Goal: Task Accomplishment & Management: Manage account settings

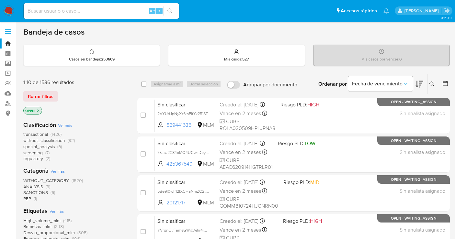
scroll to position [252, 0]
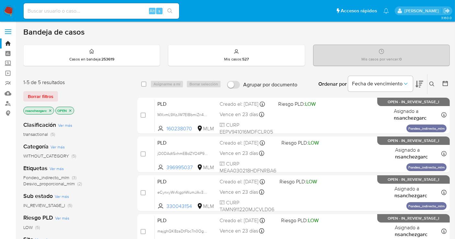
click at [433, 82] on icon at bounding box center [432, 84] width 5 height 5
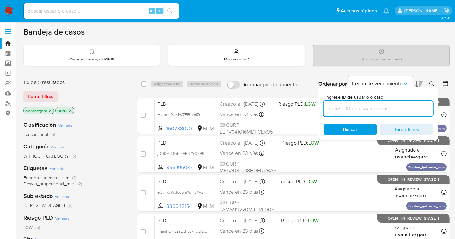
click at [345, 110] on input at bounding box center [378, 109] width 109 height 8
type input "1218219967"
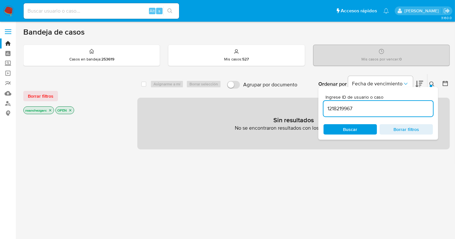
click at [50, 110] on icon "close-filter" at bounding box center [50, 111] width 4 height 4
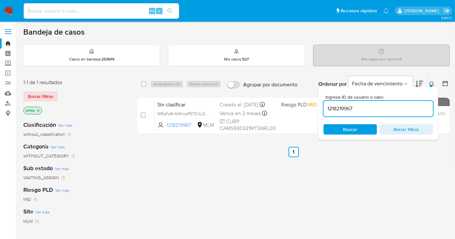
click at [384, 153] on ul "Anterior 1 Siguiente" at bounding box center [293, 152] width 313 height 10
click at [433, 81] on button at bounding box center [433, 84] width 11 height 8
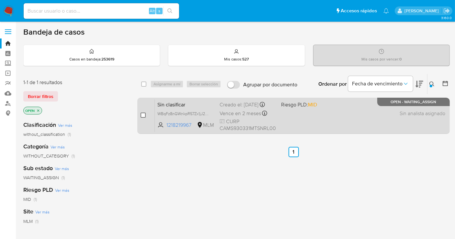
click at [142, 115] on input "checkbox" at bounding box center [143, 115] width 5 height 5
checkbox input "true"
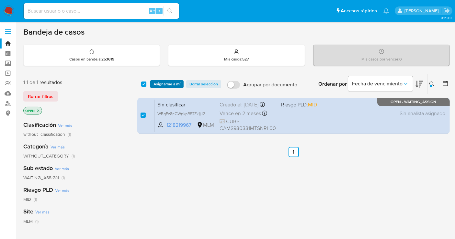
click at [164, 87] on span "Asignarme a mí" at bounding box center [167, 84] width 27 height 6
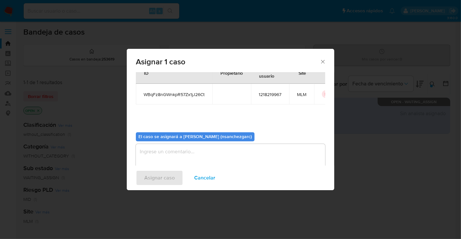
scroll to position [33, 0]
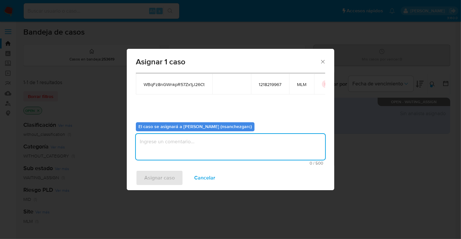
click at [153, 144] on textarea "assign-modal" at bounding box center [230, 147] width 189 height 26
type textarea "nesg"
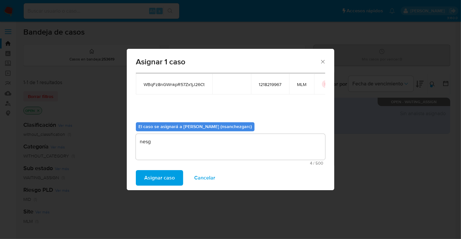
click at [160, 177] on span "Asignar caso" at bounding box center [159, 178] width 30 height 14
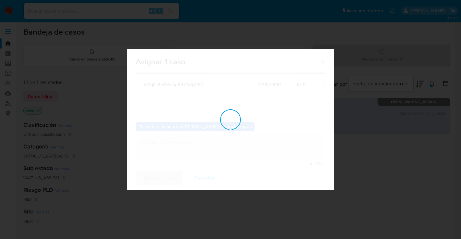
checkbox input "false"
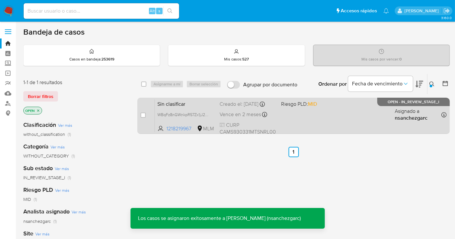
click at [239, 107] on div "Sin clasificar WBqFz8nGWnkpR57Zx1jJ26Ct 1218219967 MLM Riesgo PLD: MID Creado e…" at bounding box center [301, 115] width 292 height 33
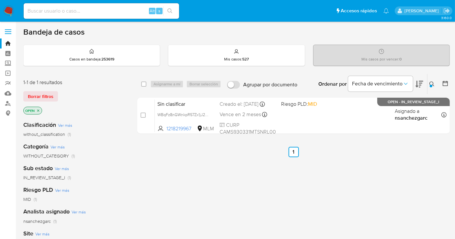
click at [433, 83] on icon at bounding box center [432, 84] width 5 height 5
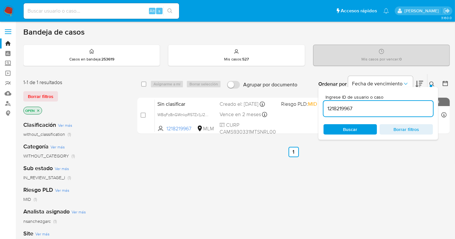
click at [341, 110] on input "1218219967" at bounding box center [378, 109] width 109 height 8
type input "814640267"
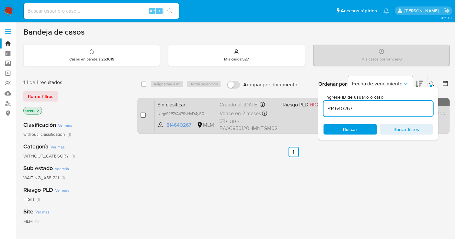
click at [141, 115] on input "checkbox" at bounding box center [143, 115] width 5 height 5
checkbox input "true"
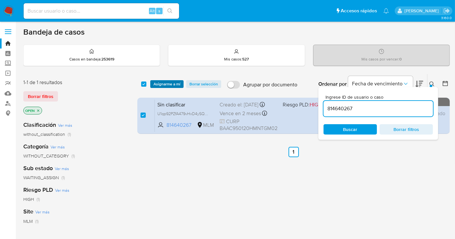
click at [167, 86] on span "Asignarme a mí" at bounding box center [167, 84] width 27 height 6
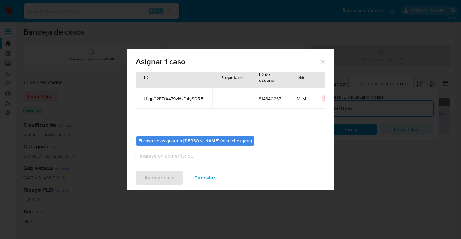
scroll to position [33, 0]
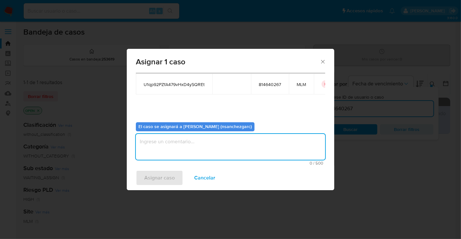
click at [158, 145] on textarea "assign-modal" at bounding box center [230, 147] width 189 height 26
type textarea "nesg"
click at [157, 179] on span "Asignar caso" at bounding box center [159, 178] width 30 height 14
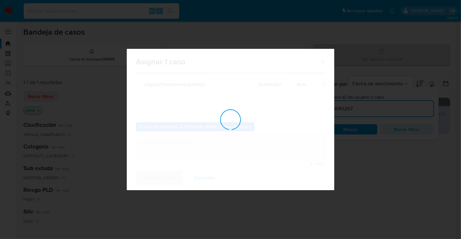
checkbox input "false"
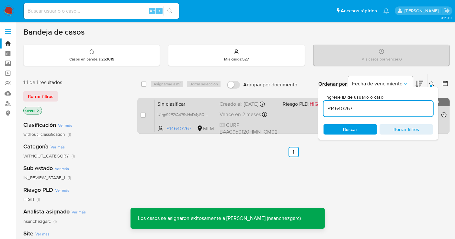
click at [233, 111] on span "Vence en 2 meses" at bounding box center [240, 114] width 41 height 7
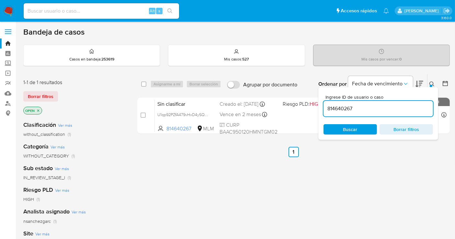
click at [335, 103] on div "814640267" at bounding box center [378, 109] width 109 height 16
drag, startPoint x: 335, startPoint y: 103, endPoint x: 335, endPoint y: 108, distance: 4.5
click at [335, 103] on div "814640267" at bounding box center [378, 109] width 109 height 16
click at [335, 108] on input "814640267" at bounding box center [378, 109] width 109 height 8
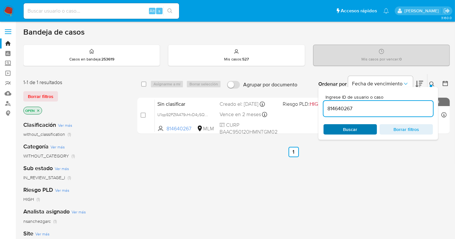
paste input "5187708"
type input "518770867"
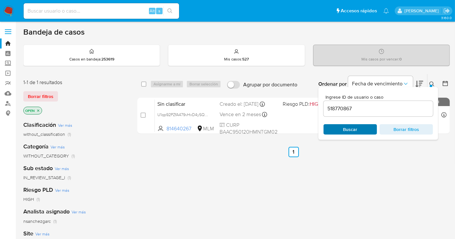
click at [346, 131] on span "Buscar" at bounding box center [350, 129] width 14 height 10
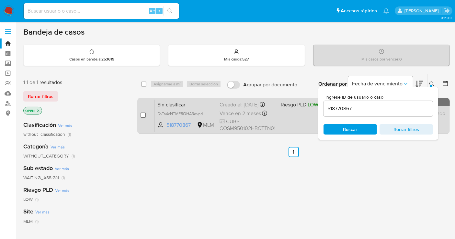
click at [143, 113] on input "checkbox" at bounding box center [143, 115] width 5 height 5
checkbox input "true"
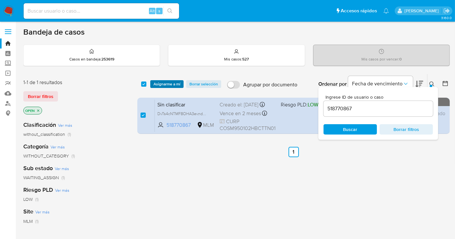
click at [165, 83] on span "Asignarme a mí" at bounding box center [167, 84] width 27 height 6
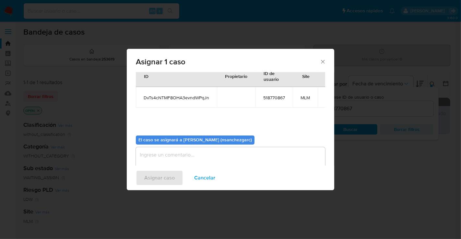
scroll to position [33, 0]
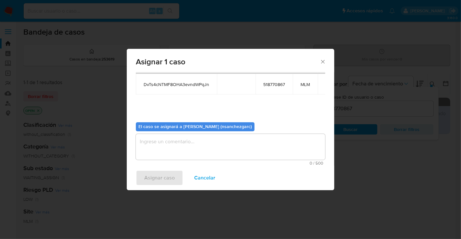
click at [161, 143] on textarea "assign-modal" at bounding box center [230, 147] width 189 height 26
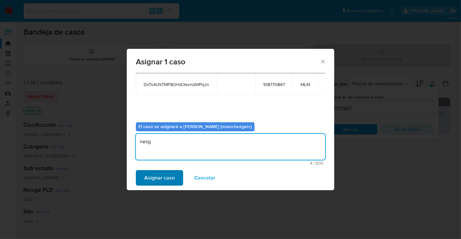
type textarea "nesg"
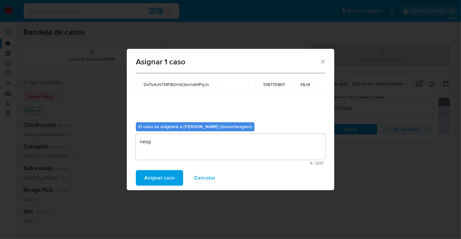
click at [159, 178] on span "Asignar caso" at bounding box center [159, 178] width 30 height 14
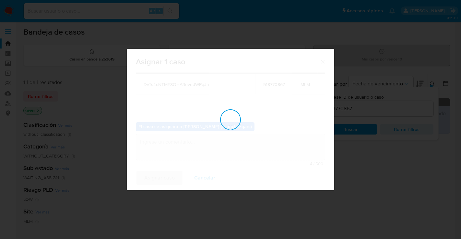
checkbox input "false"
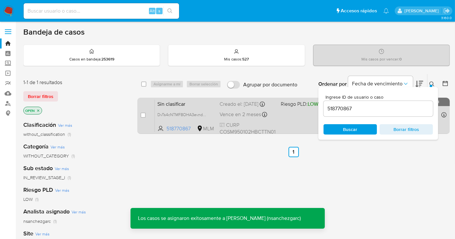
click at [230, 106] on div "Creado el: 11/09/2025 Creado el: 11/09/2025 19:28:05" at bounding box center [248, 104] width 56 height 7
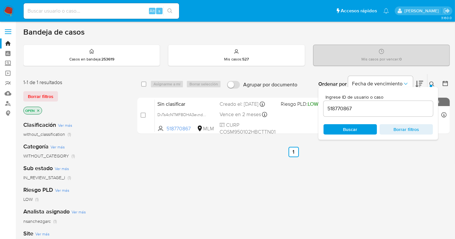
click at [342, 109] on input "518770867" at bounding box center [378, 109] width 109 height 8
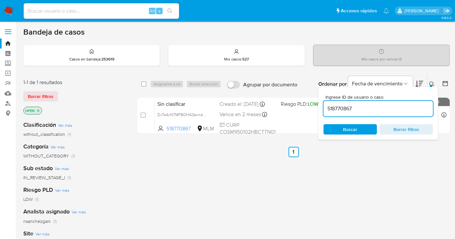
paste input "365012458"
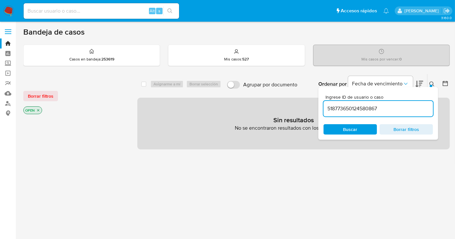
click at [342, 109] on input "518773650124580867" at bounding box center [378, 109] width 109 height 8
paste input "365012458"
type input "365012458"
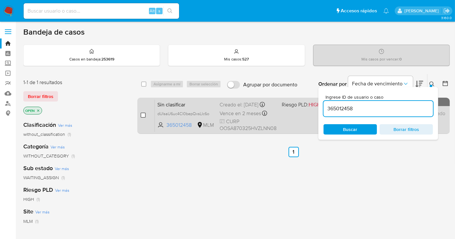
click at [142, 114] on input "checkbox" at bounding box center [143, 115] width 5 height 5
checkbox input "true"
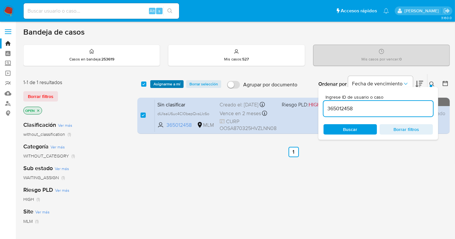
click at [160, 84] on span "Asignarme a mí" at bounding box center [167, 84] width 27 height 6
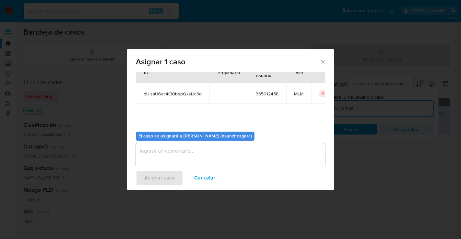
scroll to position [33, 0]
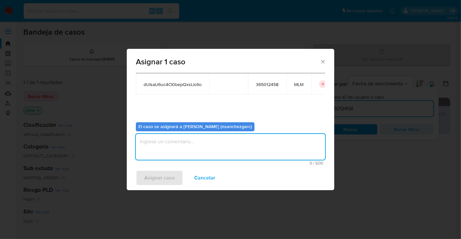
click at [156, 145] on textarea "assign-modal" at bounding box center [230, 147] width 189 height 26
type textarea "nesg"
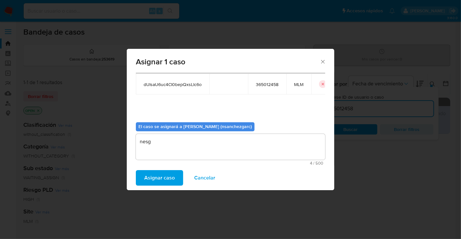
click at [152, 176] on span "Asignar caso" at bounding box center [159, 178] width 30 height 14
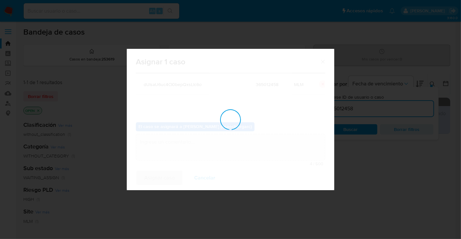
checkbox input "false"
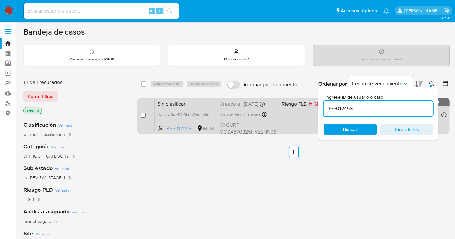
click at [143, 113] on input "checkbox" at bounding box center [143, 115] width 5 height 5
checkbox input "true"
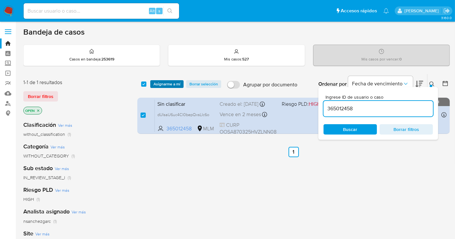
click at [162, 85] on span "Asignarme a mí" at bounding box center [167, 84] width 27 height 6
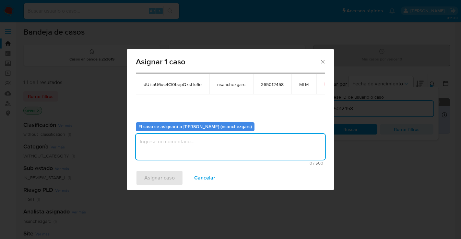
click at [149, 145] on textarea "assign-modal" at bounding box center [230, 147] width 189 height 26
type textarea "nesg"
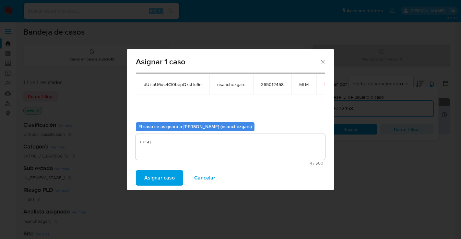
click at [156, 176] on span "Asignar caso" at bounding box center [159, 178] width 30 height 14
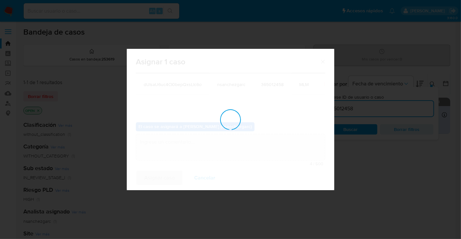
checkbox input "false"
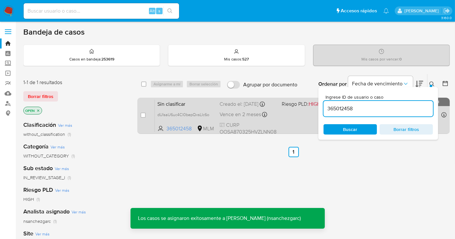
click at [175, 109] on div "Sin clasificar dUIsaU6uc4CI0bepQxsLIc6o 365012458 MLM Riesgo PLD: HIGH Creado e…" at bounding box center [301, 115] width 292 height 33
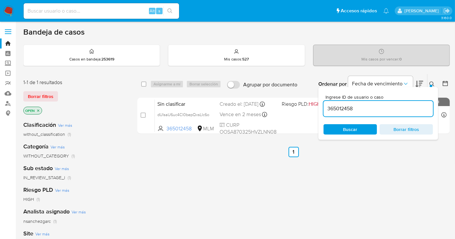
click at [343, 107] on input "365012458" at bounding box center [378, 109] width 109 height 8
paste input "472968926"
type input "472968926"
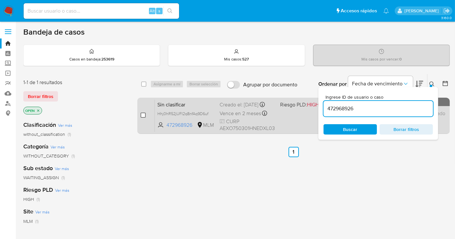
click at [145, 114] on input "checkbox" at bounding box center [143, 115] width 5 height 5
checkbox input "true"
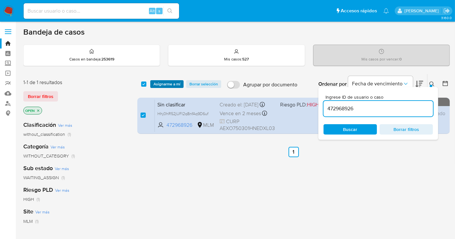
click at [160, 84] on span "Asignarme a mí" at bounding box center [167, 84] width 27 height 6
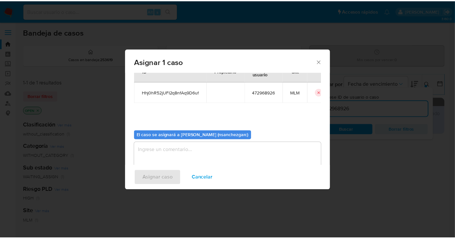
scroll to position [33, 0]
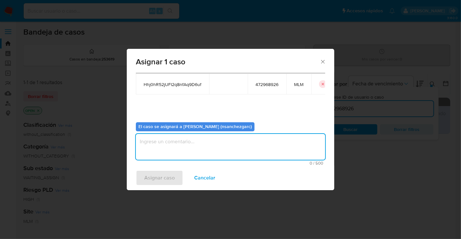
click at [144, 147] on textarea "assign-modal" at bounding box center [230, 147] width 189 height 26
type textarea "nesg"
click at [156, 173] on span "Asignar caso" at bounding box center [159, 178] width 30 height 14
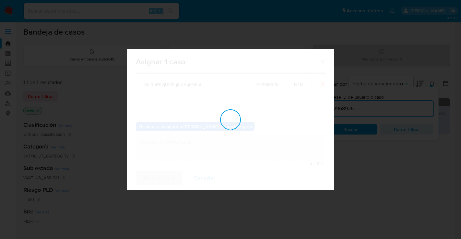
checkbox input "false"
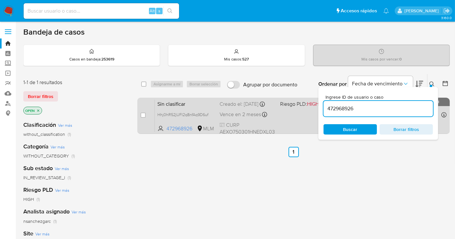
click at [230, 114] on div "Sin clasificar Hhj0hR52jUFI2q8nfAq9D6uf 472968926 MLM Riesgo PLD: HIGH Creado e…" at bounding box center [301, 115] width 292 height 33
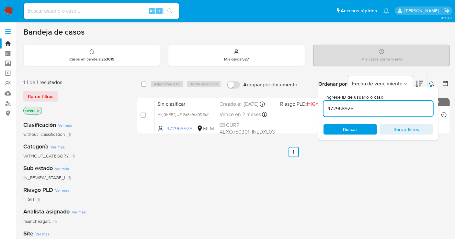
click at [10, 11] on img at bounding box center [8, 11] width 11 height 11
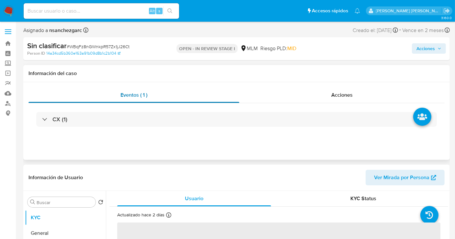
select select "10"
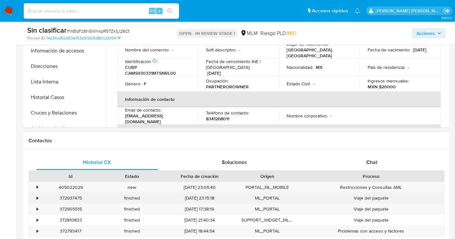
scroll to position [216, 0]
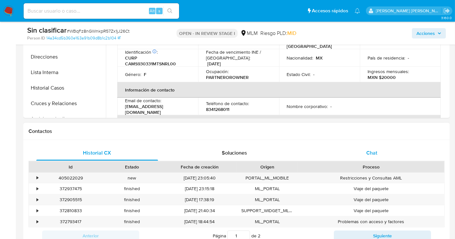
click at [378, 156] on div "Chat" at bounding box center [372, 153] width 122 height 16
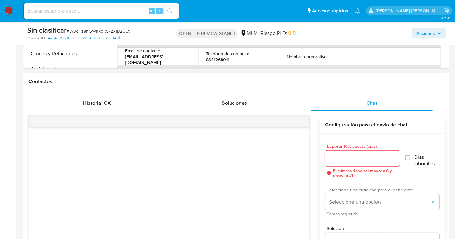
scroll to position [288, 0]
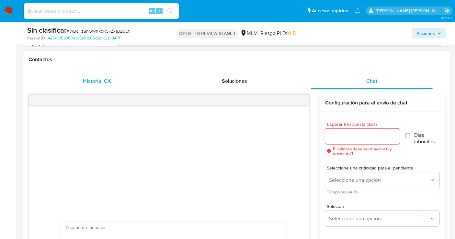
click at [99, 80] on span "Historial CX" at bounding box center [97, 80] width 28 height 7
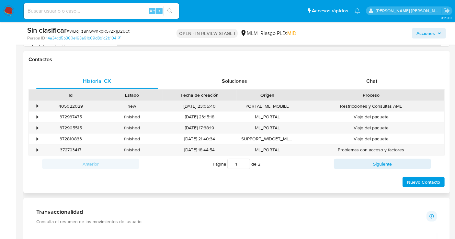
click at [38, 105] on div "•" at bounding box center [38, 106] width 2 height 6
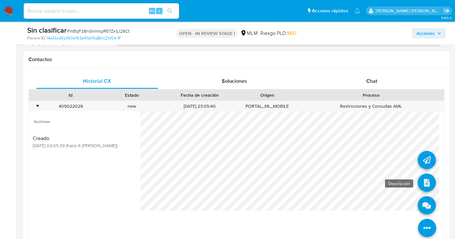
click at [421, 181] on icon at bounding box center [427, 183] width 18 height 18
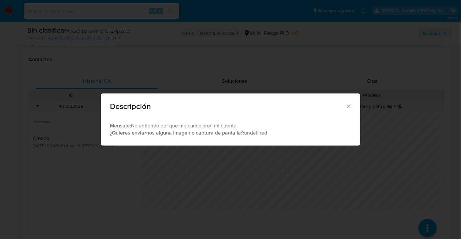
click at [349, 104] on icon "Cerrar" at bounding box center [348, 106] width 6 height 6
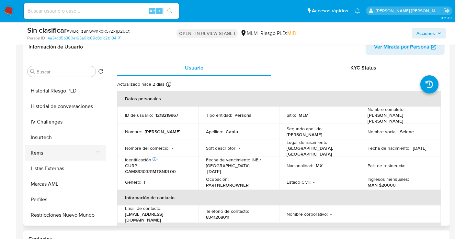
scroll to position [273, 0]
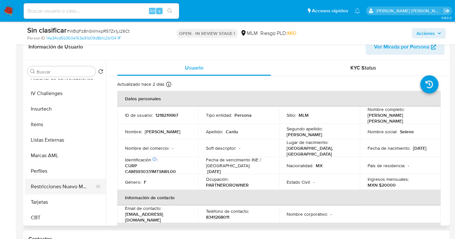
click at [67, 184] on button "Restricciones Nuevo Mundo" at bounding box center [63, 187] width 76 height 16
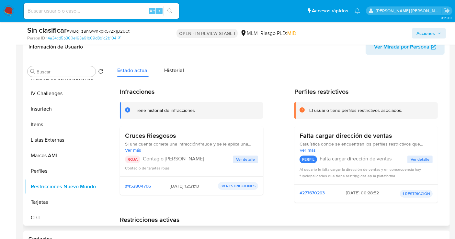
click at [243, 159] on span "Ver detalle" at bounding box center [245, 159] width 19 height 6
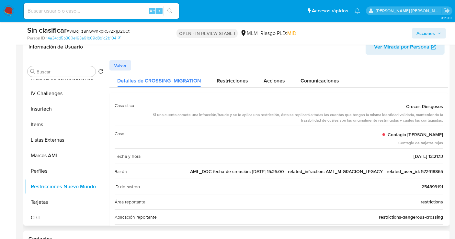
click at [425, 173] on span "AML_DOC fecha de creación: 17/09/2020 15:25:00 - related_infraction: AML_MIGRAC…" at bounding box center [316, 171] width 253 height 6
click at [423, 30] on span "Acciones" at bounding box center [426, 33] width 18 height 10
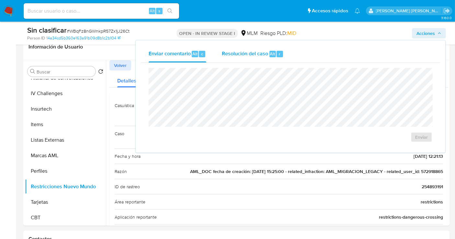
click at [243, 54] on span "Resolución del caso" at bounding box center [245, 53] width 46 height 7
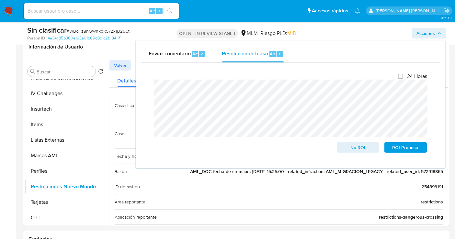
click at [146, 86] on div "Cierre de caso 24 Horas No ROI ROI Proposal" at bounding box center [290, 113] width 299 height 100
click at [356, 149] on span "No ROI" at bounding box center [358, 147] width 34 height 9
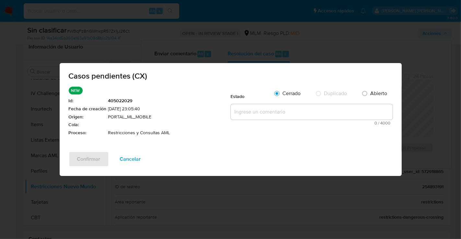
click at [250, 112] on textarea at bounding box center [312, 112] width 162 height 16
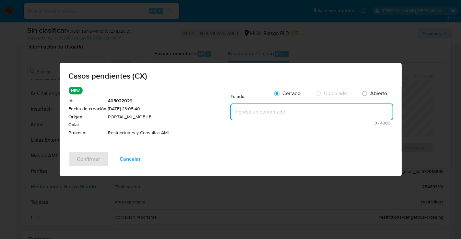
paste textarea "Se realiza validación de caso generado por CX donde se identifica restricción l…"
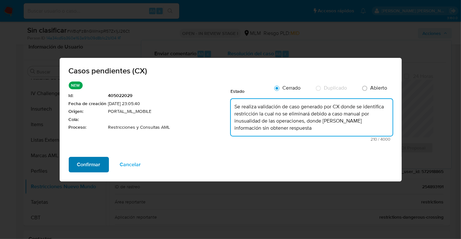
type textarea "Se realiza validación de caso generado por CX donde se identifica restricción l…"
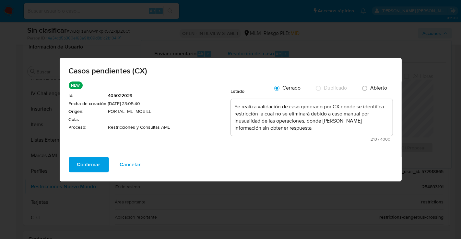
click at [91, 164] on span "Confirmar" at bounding box center [88, 165] width 23 height 14
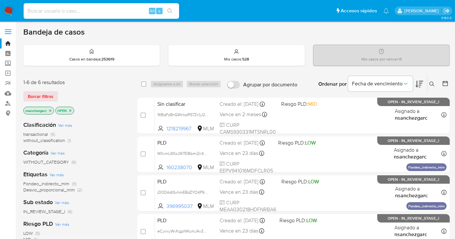
click at [69, 11] on input at bounding box center [101, 11] width 155 height 8
paste input "572918865"
type input "572918865"
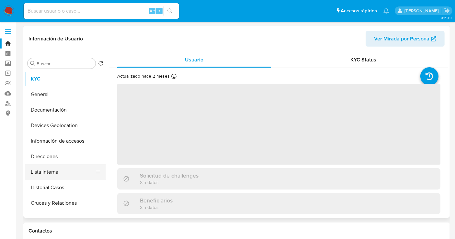
select select "10"
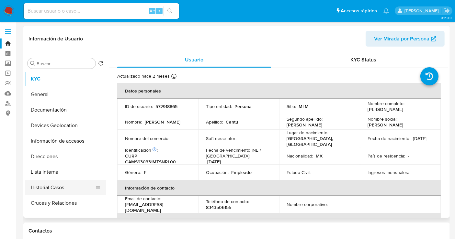
click at [56, 188] on button "Historial Casos" at bounding box center [63, 188] width 76 height 16
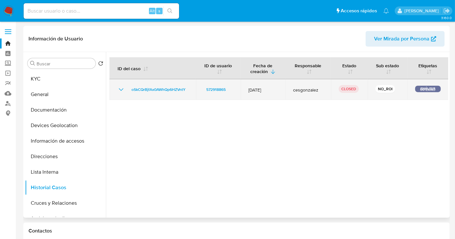
click at [120, 89] on icon "Mostrar/Ocultar" at bounding box center [121, 90] width 8 height 8
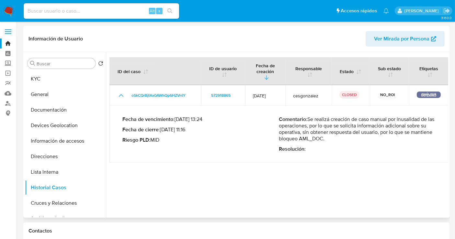
drag, startPoint x: 361, startPoint y: 114, endPoint x: 315, endPoint y: 122, distance: 46.7
click at [315, 122] on p "Comentario : Se realizá creación de caso manual por inusalidad de las operacion…" at bounding box center [357, 129] width 157 height 26
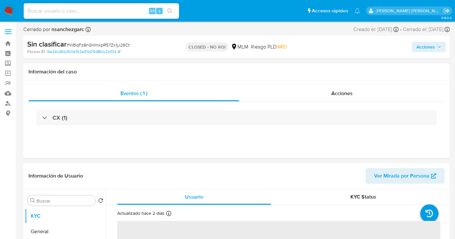
select select "10"
click at [39, 8] on input at bounding box center [101, 11] width 155 height 8
paste input "39211069"
type input "39211069"
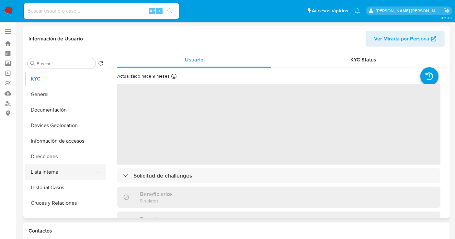
select select "10"
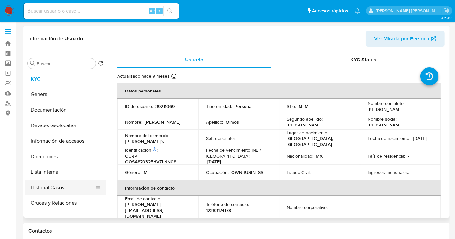
click at [51, 190] on button "Historial Casos" at bounding box center [63, 188] width 76 height 16
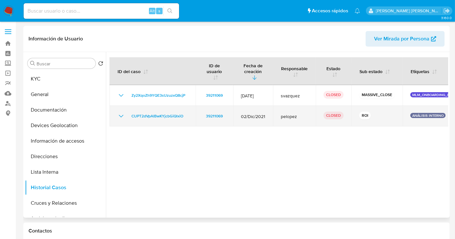
click at [120, 116] on icon "Mostrar/Ocultar" at bounding box center [121, 116] width 8 height 8
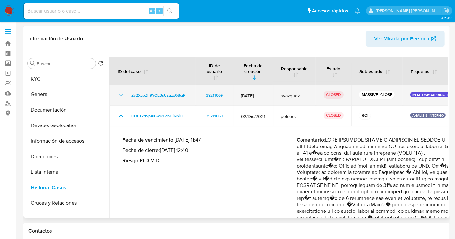
click at [119, 96] on icon "Mostrar/Ocultar" at bounding box center [121, 96] width 8 height 8
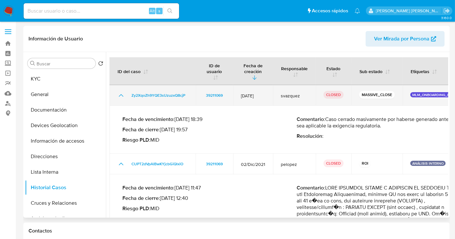
click at [119, 96] on icon "Mostrar/Ocultar" at bounding box center [121, 95] width 5 height 3
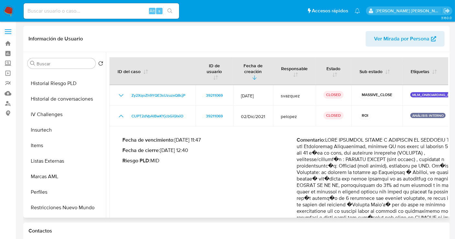
scroll to position [273, 0]
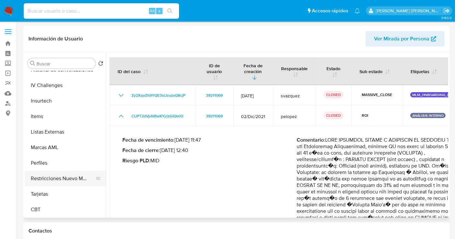
click at [68, 177] on button "Restricciones Nuevo Mundo" at bounding box center [63, 179] width 76 height 16
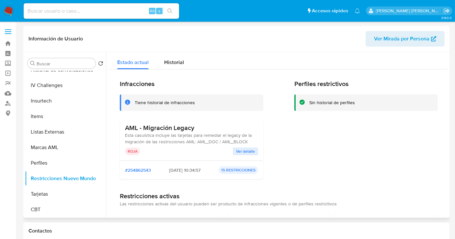
click at [240, 151] on span "Ver detalle" at bounding box center [245, 151] width 19 height 6
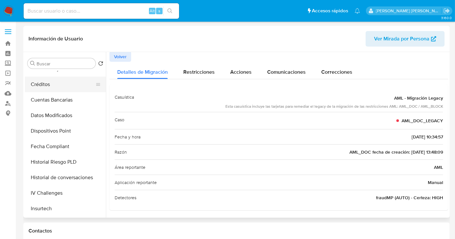
scroll to position [93, 0]
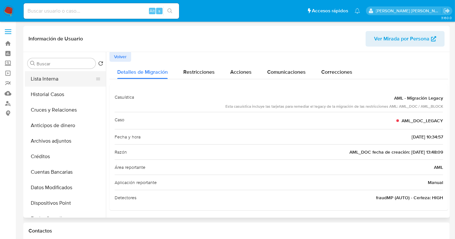
click at [51, 82] on button "Lista Interna" at bounding box center [63, 79] width 76 height 16
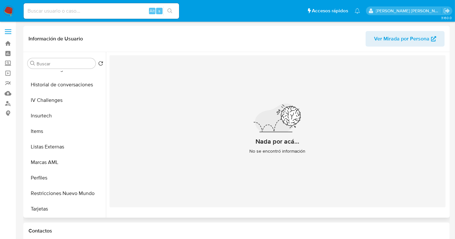
scroll to position [273, 0]
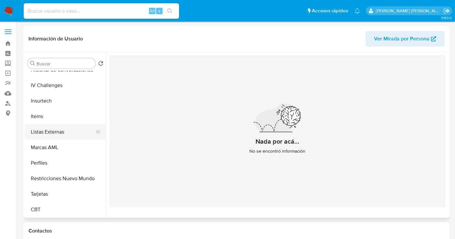
click at [52, 134] on button "Listas Externas" at bounding box center [63, 132] width 76 height 16
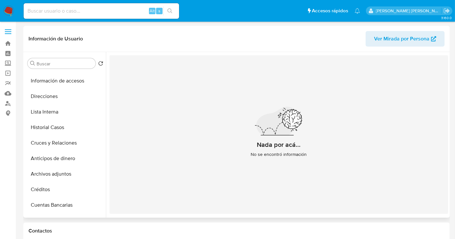
scroll to position [57, 0]
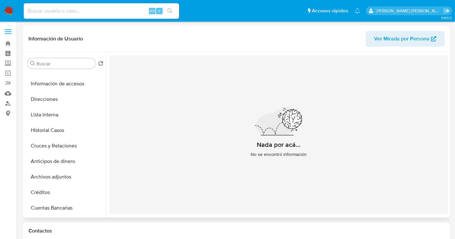
click at [52, 134] on button "Historial Casos" at bounding box center [65, 131] width 81 height 16
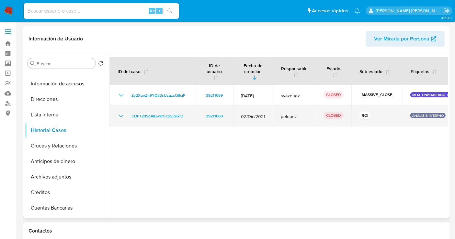
click at [123, 114] on icon "Mostrar/Ocultar" at bounding box center [121, 116] width 8 height 8
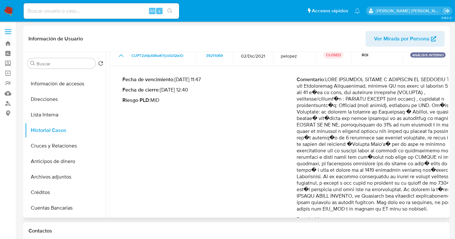
scroll to position [72, 0]
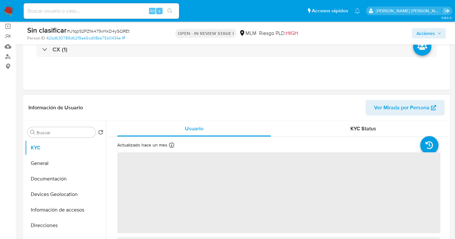
scroll to position [108, 0]
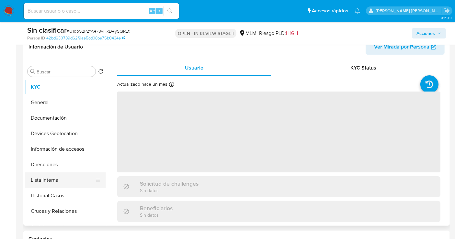
select select "10"
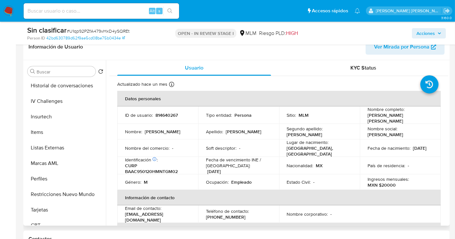
scroll to position [273, 0]
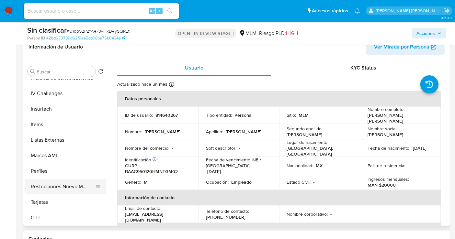
click at [68, 186] on button "Restricciones Nuevo Mundo" at bounding box center [63, 187] width 76 height 16
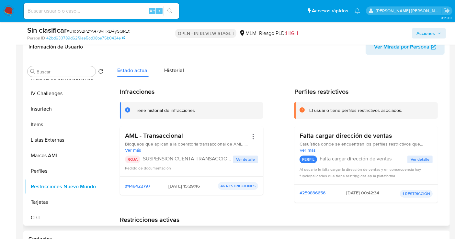
click at [239, 163] on span "Ver detalle" at bounding box center [245, 159] width 19 height 6
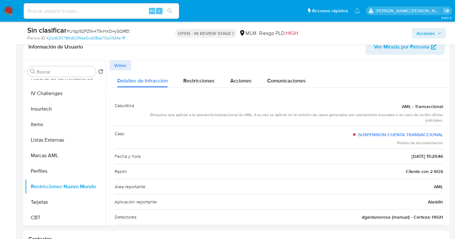
click at [427, 30] on span "Acciones" at bounding box center [426, 33] width 18 height 10
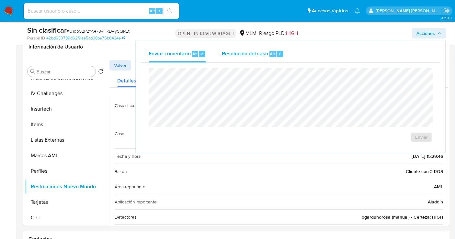
click at [242, 50] on span "Resolución del caso" at bounding box center [245, 53] width 46 height 7
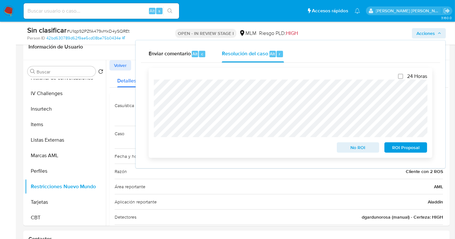
click at [354, 147] on span "No ROI" at bounding box center [358, 147] width 34 height 9
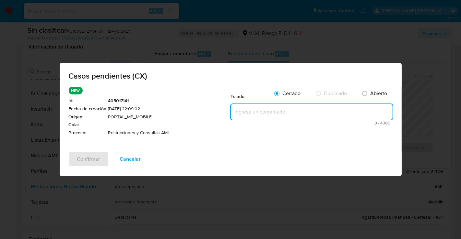
click at [247, 110] on textarea at bounding box center [312, 112] width 162 height 16
paste textarea "Se realiza validación de caso generado por CX donde se identifica restricción l…"
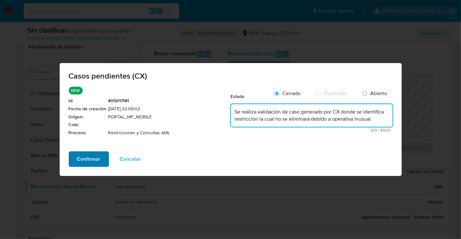
type textarea "Se realiza validación de caso generado por CX donde se identifica restricción l…"
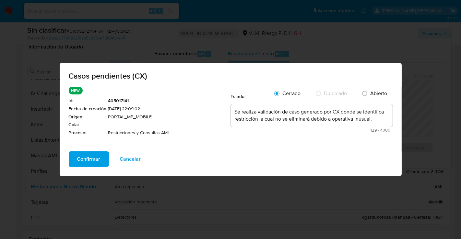
click at [87, 161] on span "Confirmar" at bounding box center [88, 159] width 23 height 14
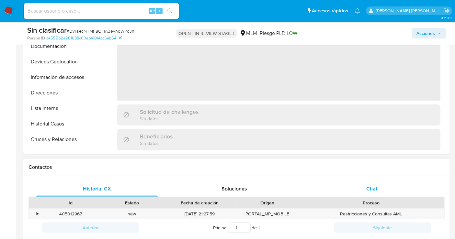
scroll to position [216, 0]
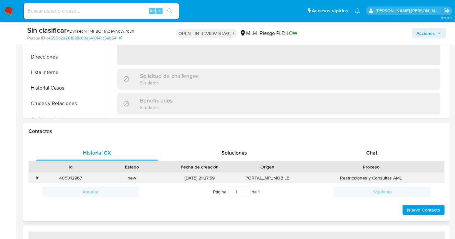
select select "10"
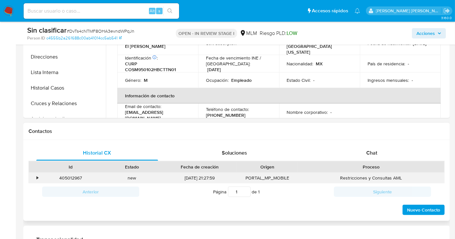
click at [37, 179] on div "•" at bounding box center [38, 178] width 2 height 6
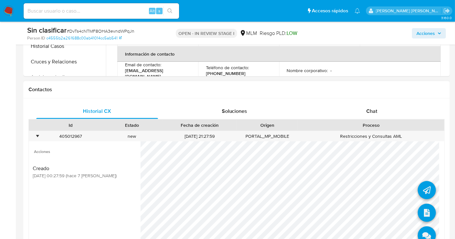
scroll to position [288, 0]
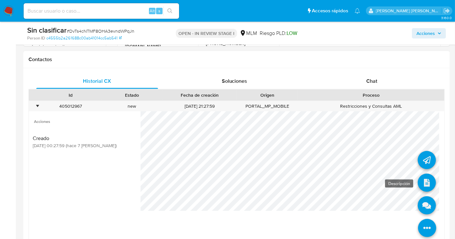
click at [421, 184] on icon at bounding box center [427, 183] width 18 height 18
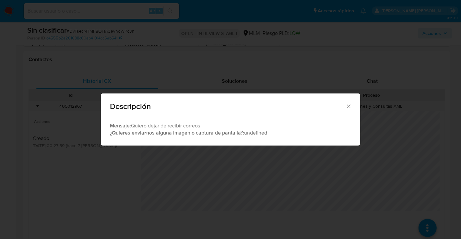
click at [348, 104] on icon "Cerrar" at bounding box center [348, 106] width 6 height 6
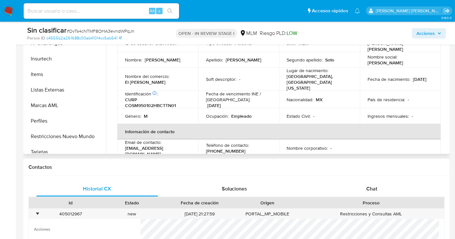
scroll to position [252, 0]
click at [57, 136] on button "Restricciones Nuevo Mundo" at bounding box center [63, 137] width 76 height 16
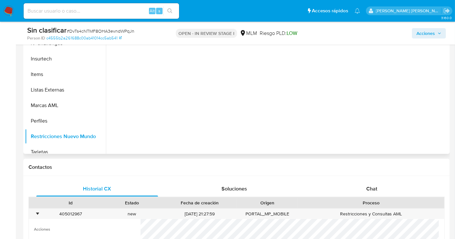
scroll to position [108, 0]
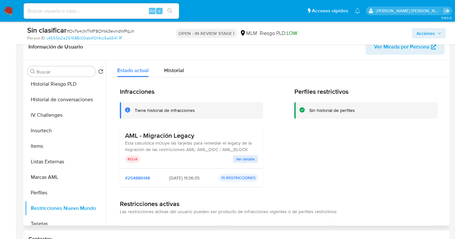
click at [243, 161] on span "Ver detalle" at bounding box center [245, 159] width 19 height 6
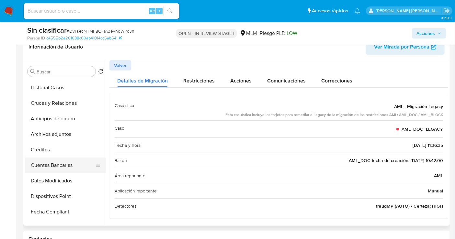
scroll to position [72, 0]
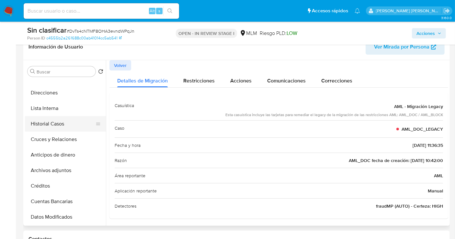
click at [47, 123] on button "Historial Casos" at bounding box center [63, 124] width 76 height 16
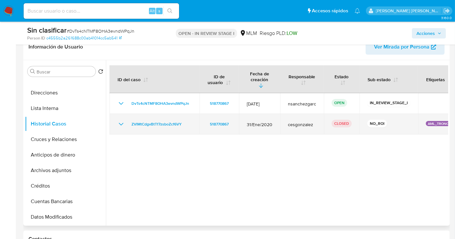
click at [121, 120] on icon "Mostrar/Ocultar" at bounding box center [121, 124] width 8 height 8
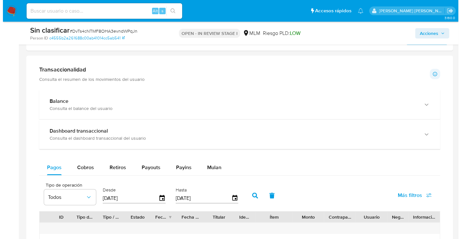
scroll to position [324, 0]
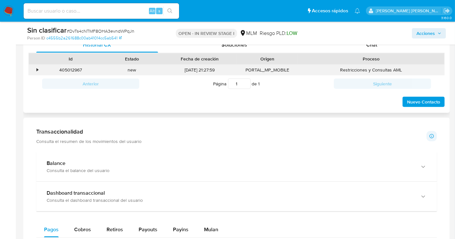
click at [39, 69] on div "•" at bounding box center [34, 70] width 11 height 11
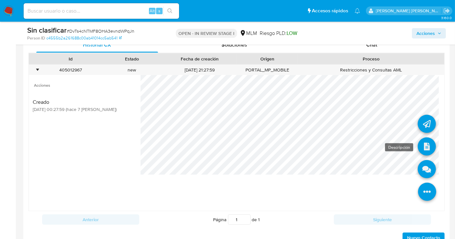
click at [419, 144] on icon at bounding box center [427, 147] width 18 height 18
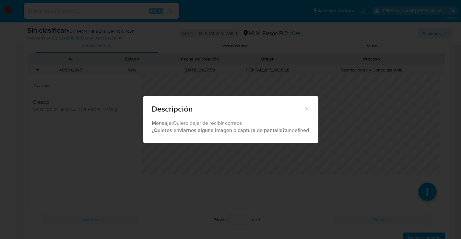
click at [306, 108] on icon "Cerrar" at bounding box center [306, 109] width 6 height 6
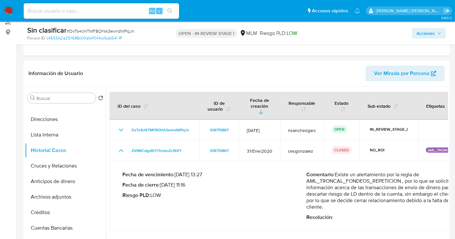
scroll to position [36, 0]
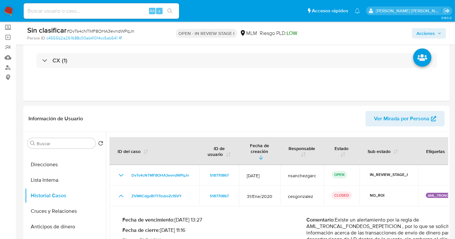
click at [430, 35] on span "Acciones" at bounding box center [426, 33] width 18 height 10
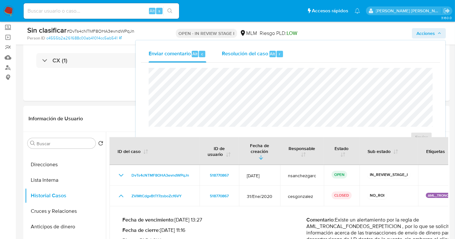
click at [227, 54] on span "Resolución del caso" at bounding box center [245, 53] width 46 height 7
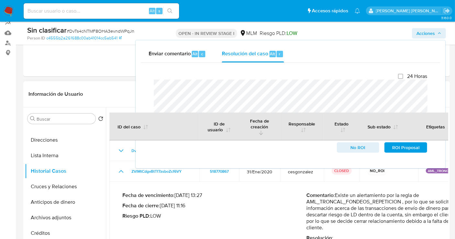
scroll to position [72, 0]
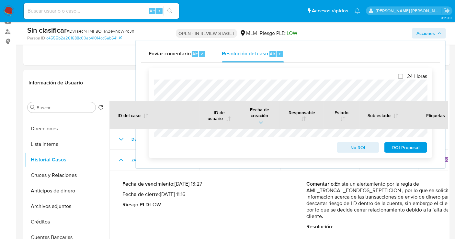
click at [358, 151] on span "No ROI" at bounding box center [358, 147] width 34 height 9
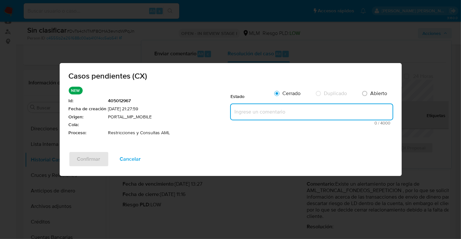
click at [251, 113] on textarea at bounding box center [312, 112] width 162 height 16
paste textarea "Se realiza validación de caso generado por CX donde se identifica que la solici…"
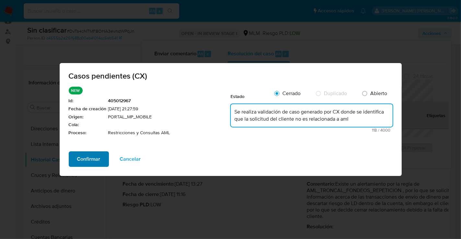
type textarea "Se realiza validación de caso generado por CX donde se identifica que la solici…"
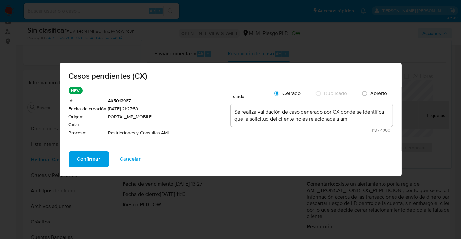
click at [74, 157] on button "Confirmar" at bounding box center [89, 160] width 40 height 16
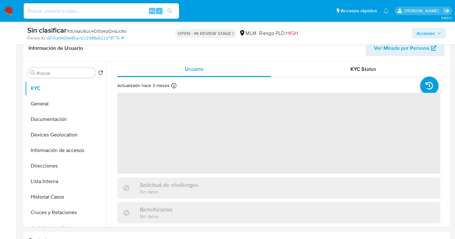
scroll to position [108, 0]
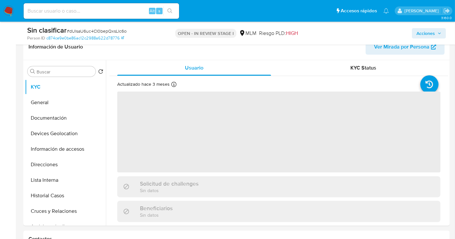
select select "10"
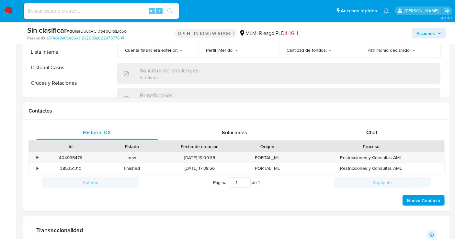
scroll to position [252, 0]
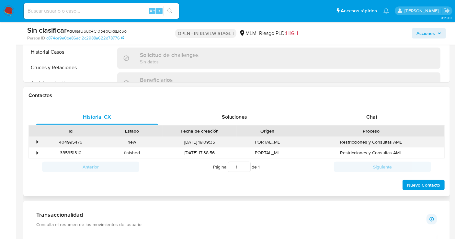
click at [38, 143] on div "•" at bounding box center [38, 142] width 2 height 6
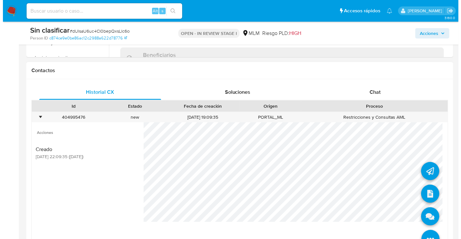
scroll to position [288, 0]
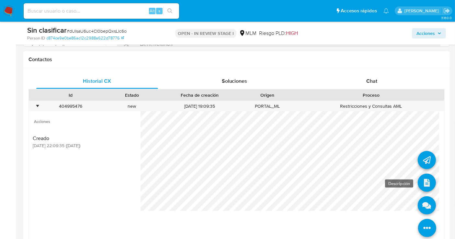
click at [427, 177] on icon at bounding box center [427, 183] width 18 height 18
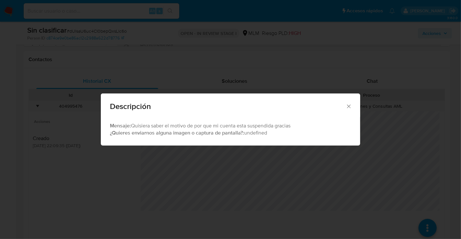
click at [351, 102] on div "Descripción" at bounding box center [230, 106] width 259 height 24
click at [349, 105] on icon "Cerrar" at bounding box center [348, 106] width 6 height 6
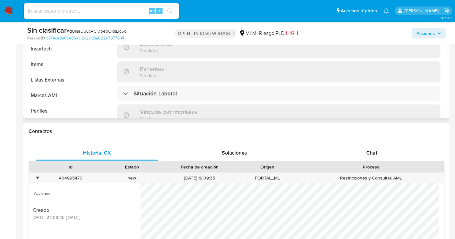
scroll to position [252, 0]
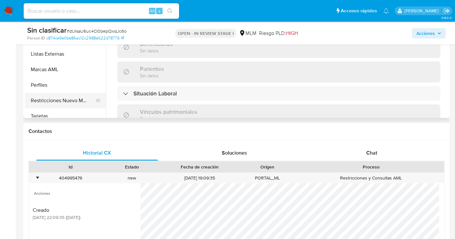
click at [59, 97] on button "Restricciones Nuevo Mundo" at bounding box center [63, 101] width 76 height 16
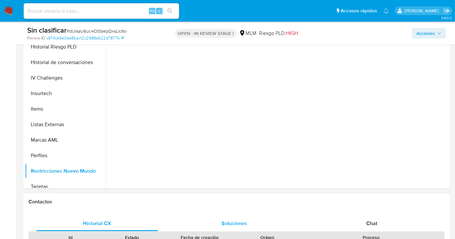
scroll to position [108, 0]
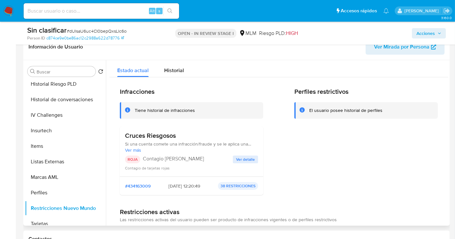
click at [242, 156] on span "Ver detalle" at bounding box center [245, 159] width 19 height 6
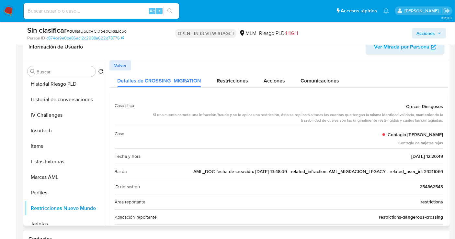
click at [434, 171] on span "AML_DOC fecha de creación: 02/12/2021 13:48:09 - related_infraction: AML_MIGRAC…" at bounding box center [318, 171] width 250 height 6
click at [429, 33] on span "Acciones" at bounding box center [426, 33] width 18 height 10
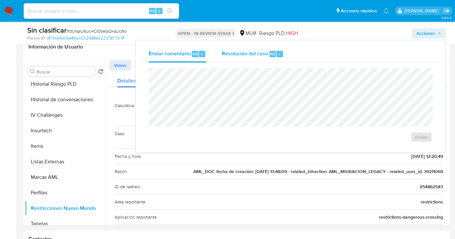
click at [237, 57] on div "Resolución del caso Alt r" at bounding box center [253, 54] width 62 height 17
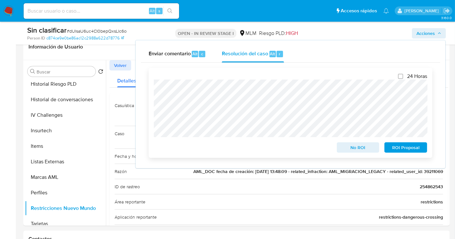
click at [356, 150] on span "No ROI" at bounding box center [358, 147] width 34 height 9
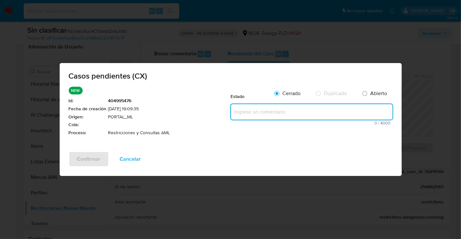
click at [245, 113] on textarea at bounding box center [312, 112] width 162 height 16
paste textarea "Se realiza validación de caso generado por CX donde se identifica restricción l…"
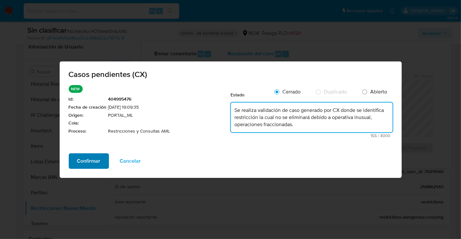
type textarea "Se realiza validación de caso generado por CX donde se identifica restricción l…"
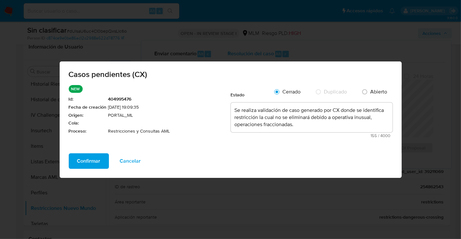
click at [88, 160] on span "Confirmar" at bounding box center [88, 161] width 23 height 14
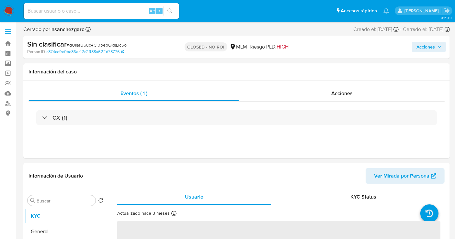
select select "10"
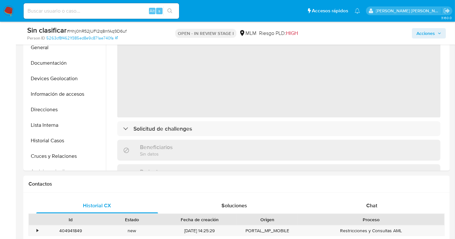
scroll to position [216, 0]
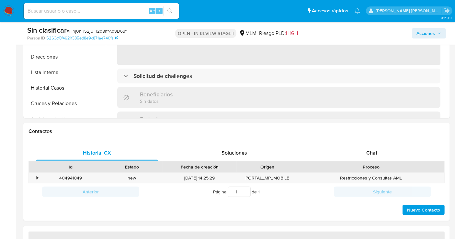
select select "10"
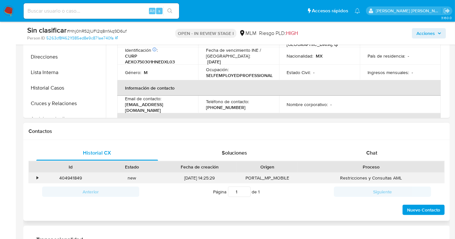
click at [36, 176] on div "•" at bounding box center [34, 178] width 11 height 11
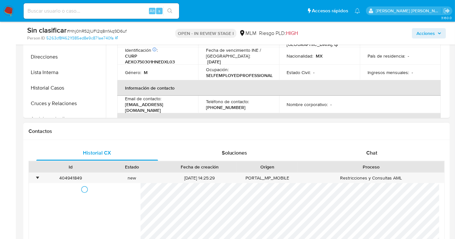
scroll to position [324, 0]
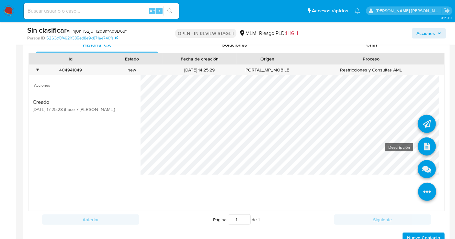
click at [425, 148] on icon at bounding box center [427, 147] width 18 height 18
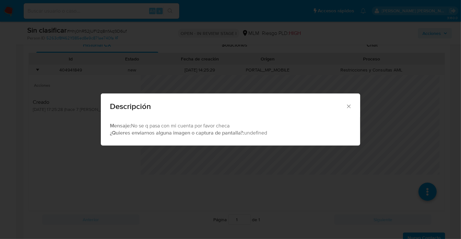
click at [346, 104] on icon "Cerrar" at bounding box center [348, 106] width 6 height 6
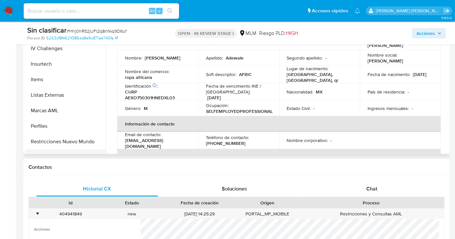
scroll to position [273, 0]
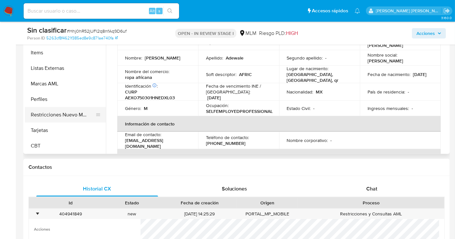
click at [54, 113] on button "Restricciones Nuevo Mundo" at bounding box center [63, 115] width 76 height 16
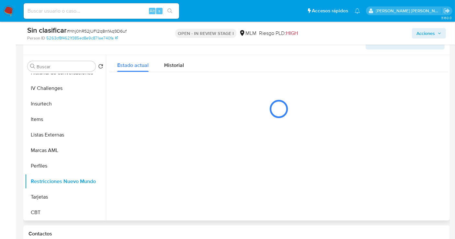
scroll to position [108, 0]
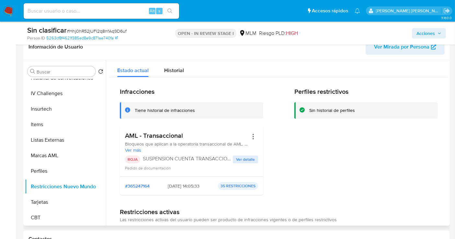
click at [240, 160] on span "Ver detalle" at bounding box center [245, 159] width 19 height 6
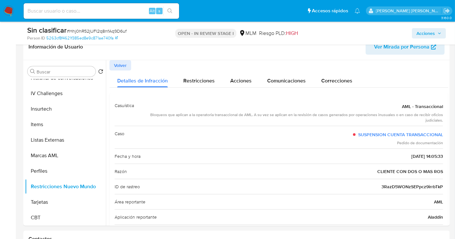
click at [430, 35] on span "Acciones" at bounding box center [426, 33] width 18 height 10
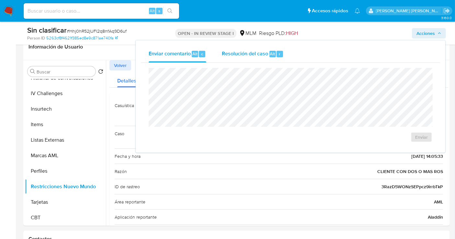
click at [248, 57] on span "Resolución del caso" at bounding box center [245, 53] width 46 height 7
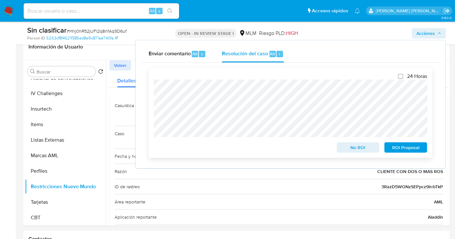
click at [361, 146] on span "No ROI" at bounding box center [358, 147] width 34 height 9
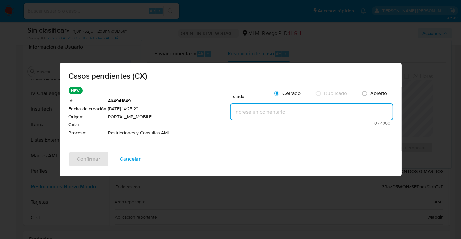
drag, startPoint x: 243, startPoint y: 113, endPoint x: 244, endPoint y: 109, distance: 4.1
click at [243, 110] on textarea at bounding box center [312, 112] width 162 height 16
paste textarea "Se realiza validación de caso generado por CX donde se identifica restricción l…"
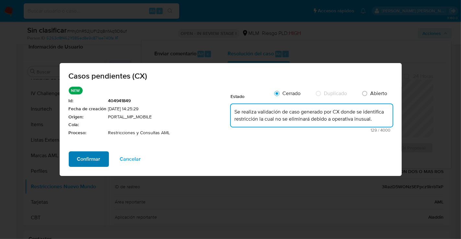
type textarea "Se realiza validación de caso generado por CX donde se identifica restricción l…"
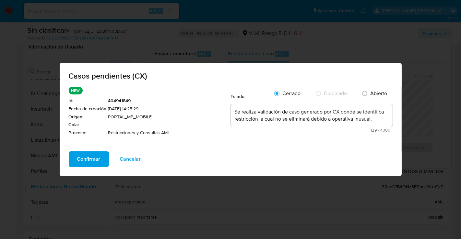
click at [100, 156] on button "Confirmar" at bounding box center [89, 160] width 40 height 16
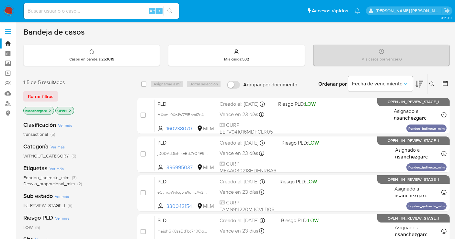
click at [52, 109] on icon "close-filter" at bounding box center [50, 111] width 4 height 4
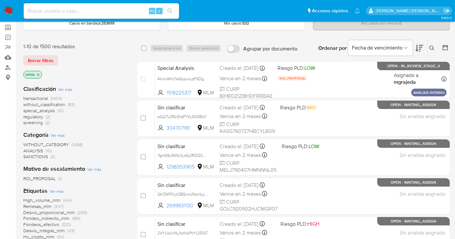
scroll to position [36, 0]
click at [45, 103] on span "without_classification" at bounding box center [44, 104] width 42 height 6
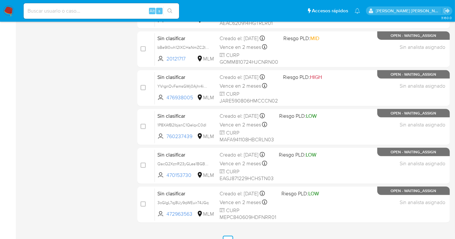
scroll to position [294, 0]
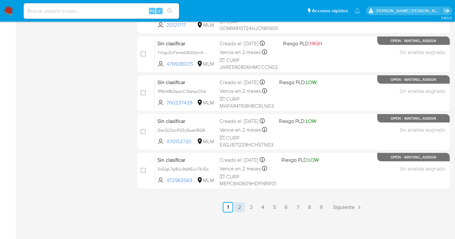
click at [239, 205] on link "2" at bounding box center [240, 207] width 10 height 10
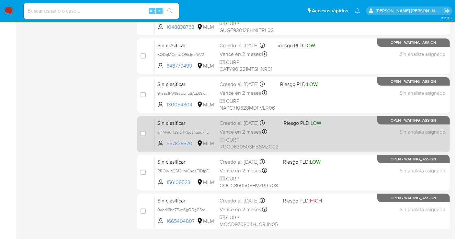
scroll to position [216, 0]
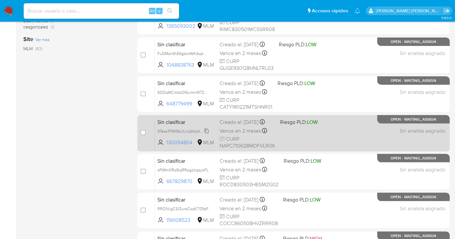
click at [207, 134] on span "9Teas1FWt8sULnqSAdJtSw8w" at bounding box center [183, 130] width 53 height 7
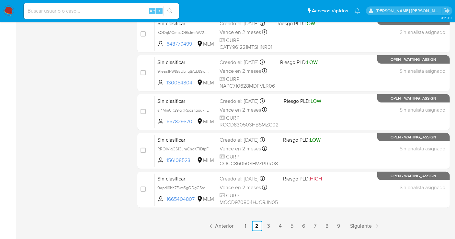
scroll to position [294, 0]
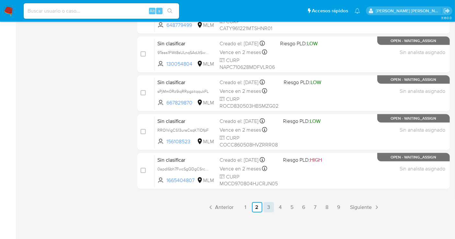
click at [268, 209] on link "3" at bounding box center [269, 207] width 10 height 10
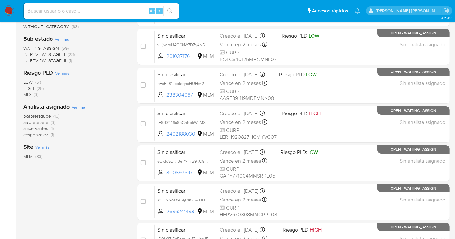
scroll to position [72, 0]
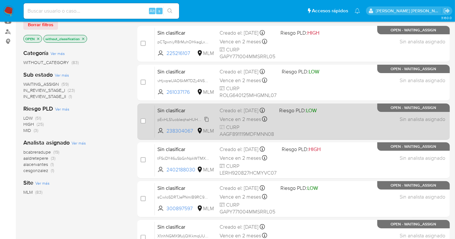
click at [207, 122] on span "pExHLS1uobIeqhaHUHwl2u7Q" at bounding box center [184, 119] width 54 height 7
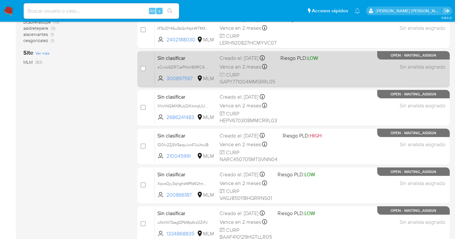
scroll to position [216, 0]
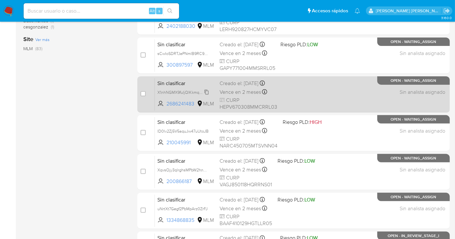
click at [208, 90] on span "X1nhNGMX9fuIjQlKkmqUUdWz" at bounding box center [184, 91] width 55 height 7
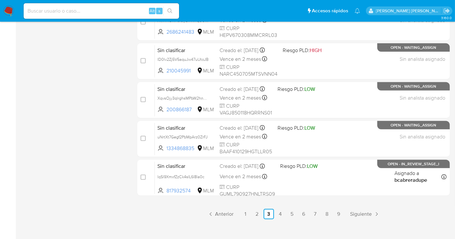
scroll to position [294, 0]
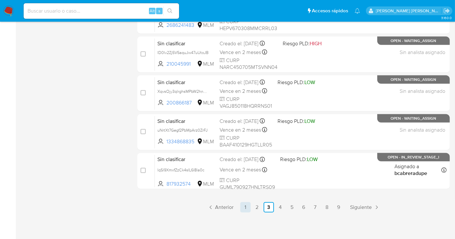
click at [247, 209] on link "1" at bounding box center [245, 207] width 10 height 10
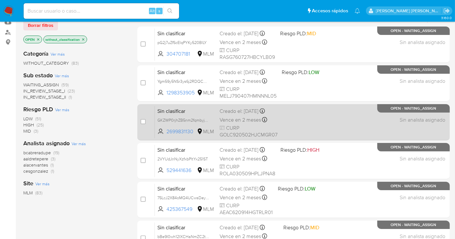
scroll to position [72, 0]
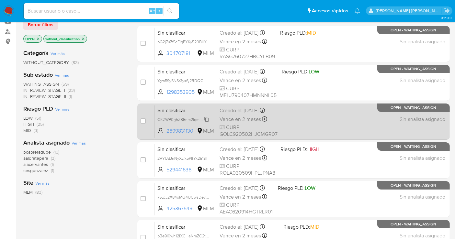
click at [208, 120] on span "GKZWP0rjhZB5nm2fqmbyjutJ" at bounding box center [183, 119] width 53 height 7
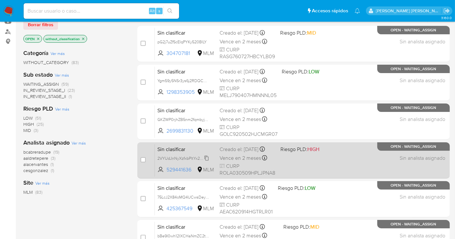
click at [208, 162] on span "2VYUdJnNyXzfxbPltYx251ST" at bounding box center [182, 158] width 51 height 7
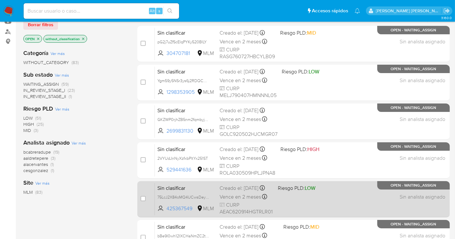
click at [208, 197] on div "Sin clasificar 75LcJ2X84oMQ4UCwsDeyceTB 425367549 MLM Riesgo PLD: LOW Creado el…" at bounding box center [301, 199] width 292 height 33
click at [206, 200] on span "75LcJ2X84oMQ4UCwsDeyceTB" at bounding box center [185, 196] width 57 height 7
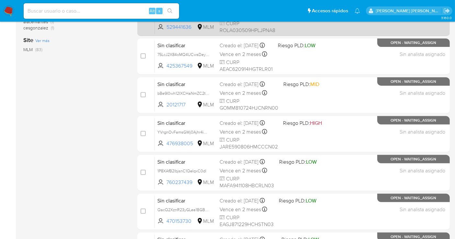
scroll to position [216, 0]
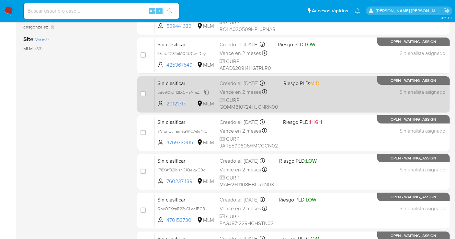
click at [208, 93] on span "bBe9I0wh12IXCHaNmZC2tqzI" at bounding box center [183, 91] width 53 height 7
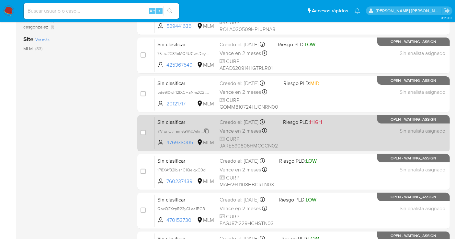
click at [206, 131] on span "YVrgnOvFamsGWj0Ajhr4iU4X" at bounding box center [184, 130] width 54 height 7
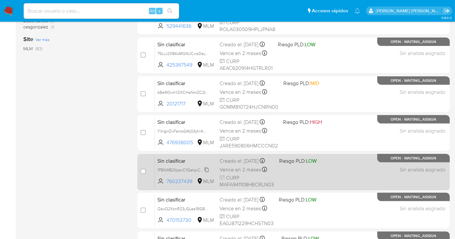
click at [203, 173] on span "1P8XAfB2lbjsnC1QeIqxC0dl" at bounding box center [181, 169] width 49 height 7
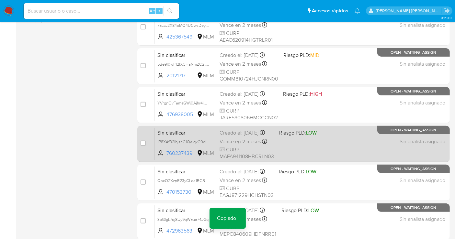
scroll to position [288, 0]
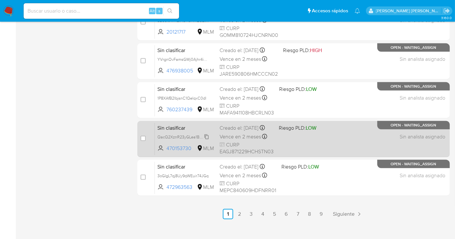
click at [205, 140] on span "QacQ2XznR23yGLea1BGBx38X" at bounding box center [185, 136] width 57 height 7
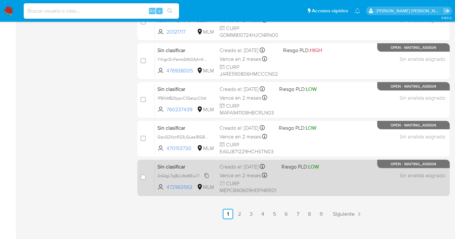
click at [206, 179] on span "3oGIgL7qj8Uy9qWEuir74JGq" at bounding box center [182, 175] width 51 height 7
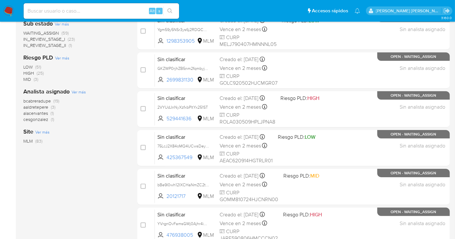
scroll to position [108, 0]
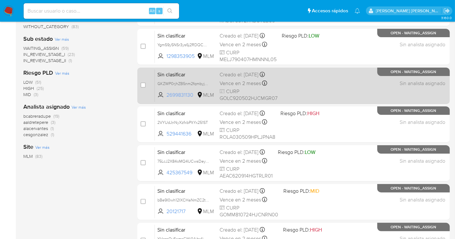
drag, startPoint x: 195, startPoint y: 94, endPoint x: 166, endPoint y: 96, distance: 28.5
click at [166, 96] on span "2699831130 MLM" at bounding box center [185, 95] width 57 height 7
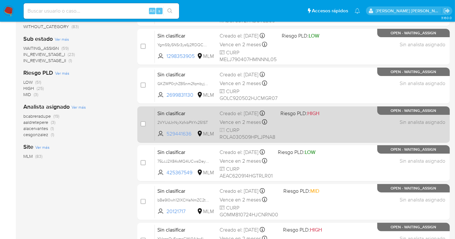
drag, startPoint x: 193, startPoint y: 140, endPoint x: 166, endPoint y: 139, distance: 26.2
click at [166, 138] on span "529441636" at bounding box center [180, 134] width 29 height 7
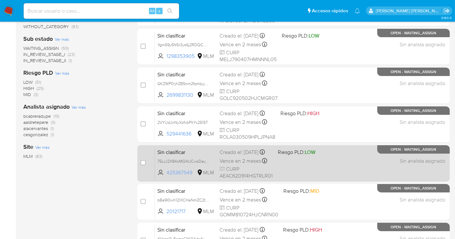
drag, startPoint x: 195, startPoint y: 176, endPoint x: 166, endPoint y: 177, distance: 28.8
click at [166, 177] on span "425367549 MLM" at bounding box center [185, 172] width 57 height 7
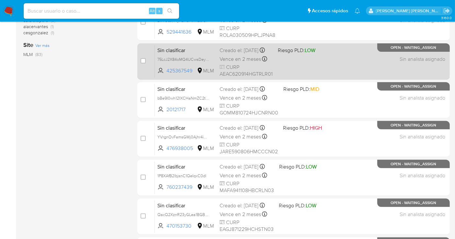
scroll to position [216, 0]
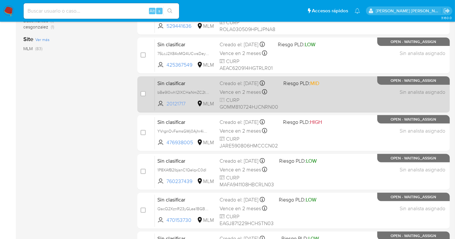
drag, startPoint x: 189, startPoint y: 104, endPoint x: 167, endPoint y: 105, distance: 21.1
click at [167, 105] on span "20121717" at bounding box center [180, 103] width 29 height 7
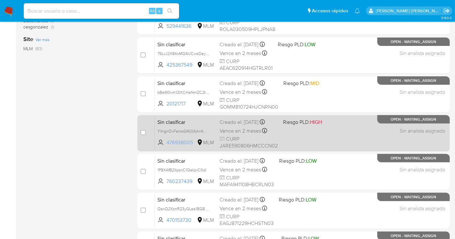
drag, startPoint x: 195, startPoint y: 141, endPoint x: 166, endPoint y: 141, distance: 29.2
click at [166, 141] on span "476938005 MLM" at bounding box center [185, 142] width 57 height 7
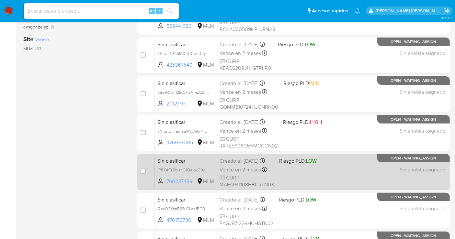
drag, startPoint x: 194, startPoint y: 186, endPoint x: 167, endPoint y: 187, distance: 26.6
click at [167, 185] on span "760237439" at bounding box center [180, 181] width 29 height 7
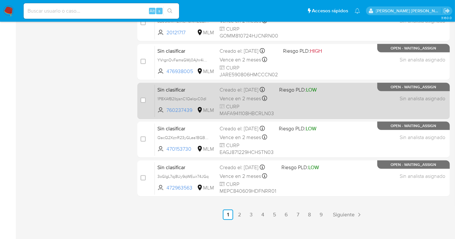
scroll to position [294, 0]
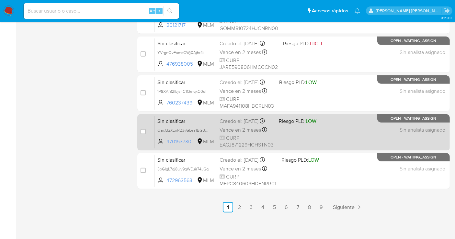
drag, startPoint x: 192, startPoint y: 145, endPoint x: 162, endPoint y: 147, distance: 29.9
click at [162, 145] on span "470153730 MLM" at bounding box center [185, 141] width 57 height 7
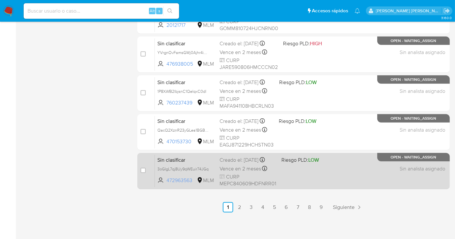
drag, startPoint x: 195, startPoint y: 185, endPoint x: 167, endPoint y: 187, distance: 27.6
click at [167, 184] on span "472963563" at bounding box center [180, 180] width 29 height 7
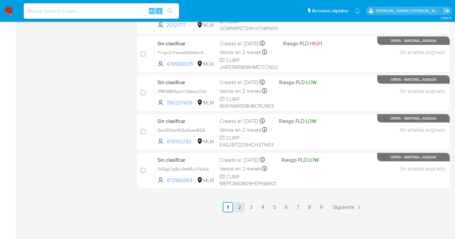
click at [239, 204] on link "2" at bounding box center [240, 207] width 10 height 10
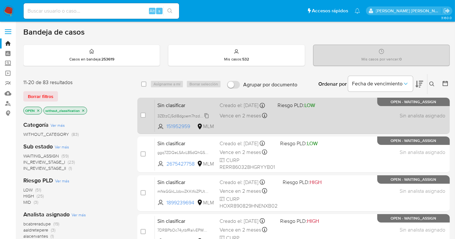
click at [205, 118] on span "3ZEtzCj5dl8dgoem7hzd3HM0" at bounding box center [183, 115] width 53 height 7
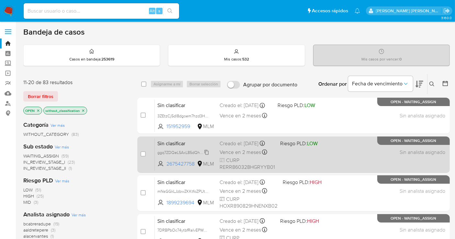
click at [206, 156] on span "ggq7ZDQeLSAxL85dQhGSyBAO" at bounding box center [186, 152] width 58 height 7
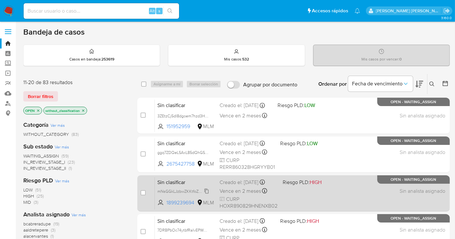
click at [208, 190] on span "mNsGGkLJzbwZKKtfoZPUtCsi" at bounding box center [183, 191] width 53 height 7
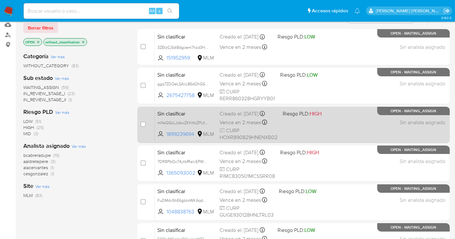
scroll to position [108, 0]
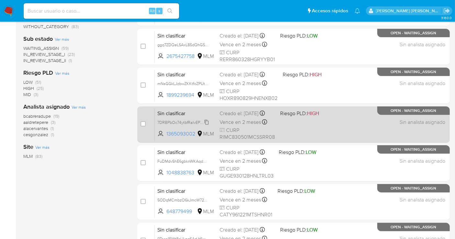
click at [208, 125] on span "7DRBPbOc74ytbfRaIvEPWO73" at bounding box center [184, 122] width 54 height 7
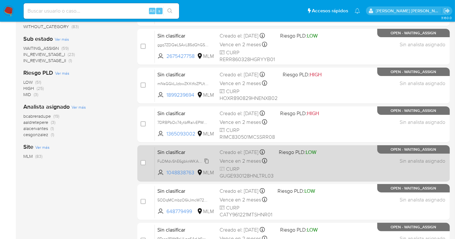
click at [207, 165] on span "FuDMdvShE6gbknWKAqdQKnUd" at bounding box center [186, 160] width 59 height 7
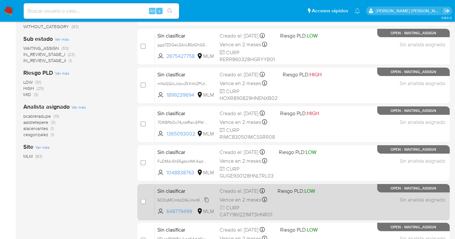
click at [208, 203] on span "5ODqMCmbzO6kJmcW72hjSR8L" at bounding box center [186, 199] width 59 height 7
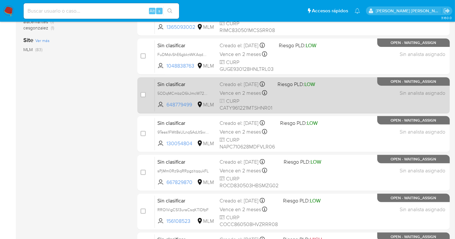
scroll to position [252, 0]
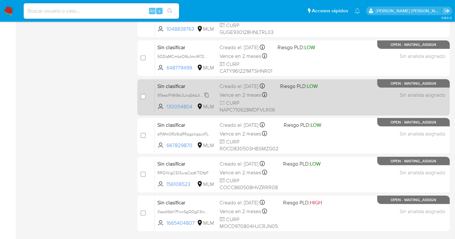
click at [208, 98] on span "9Teas1FWt8sULnqSAdJtSw8w" at bounding box center [183, 94] width 53 height 7
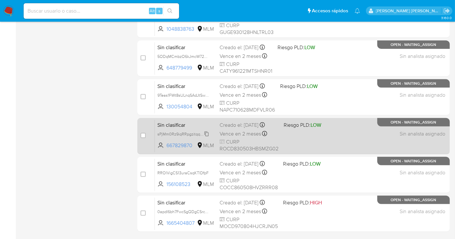
click at [206, 134] on span "sPjMm0Rz9iqRRpgzitqqukFL" at bounding box center [182, 133] width 51 height 7
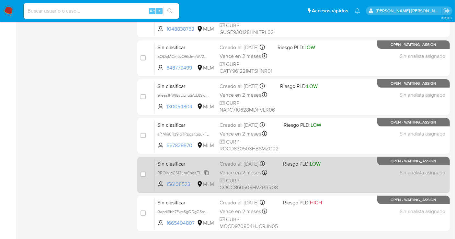
click at [206, 172] on span "RROlVigCS13uraCsqKTlDfpF" at bounding box center [182, 172] width 51 height 7
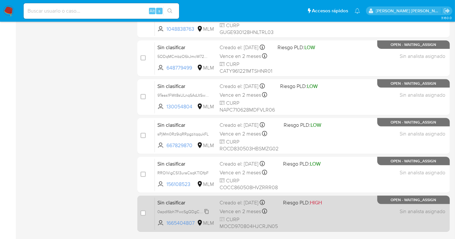
click at [206, 210] on span "0apdl6bh7FwcSgQDgCSrcuMN" at bounding box center [185, 211] width 56 height 7
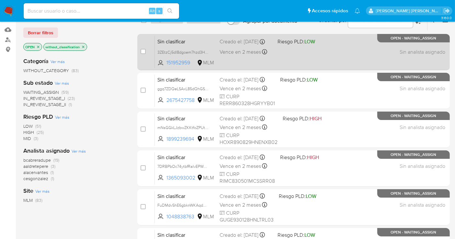
scroll to position [0, 0]
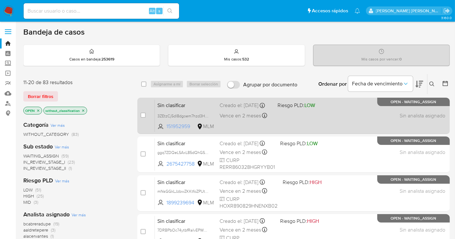
drag, startPoint x: 192, startPoint y: 127, endPoint x: 166, endPoint y: 130, distance: 26.1
click at [166, 130] on span "151952959 MLM" at bounding box center [185, 126] width 57 height 7
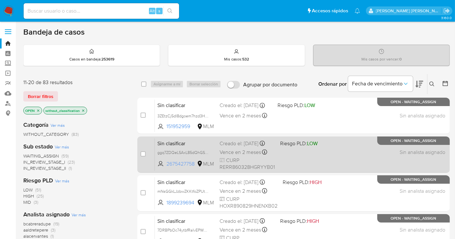
drag, startPoint x: 197, startPoint y: 170, endPoint x: 165, endPoint y: 172, distance: 32.1
click at [165, 168] on span "2675427758 MLM" at bounding box center [185, 164] width 57 height 7
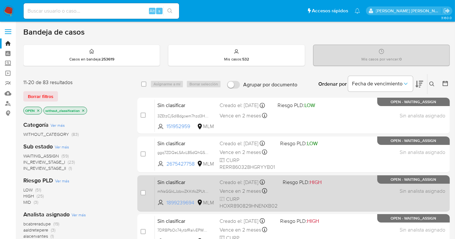
drag, startPoint x: 196, startPoint y: 201, endPoint x: 165, endPoint y: 205, distance: 31.7
click at [165, 205] on span "1899239694 MLM" at bounding box center [185, 203] width 57 height 7
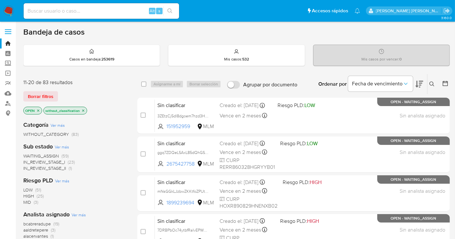
scroll to position [108, 0]
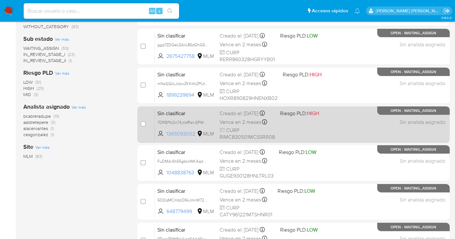
drag, startPoint x: 197, startPoint y: 139, endPoint x: 166, endPoint y: 140, distance: 30.2
click at [166, 138] on span "1365093002 MLM" at bounding box center [185, 134] width 57 height 7
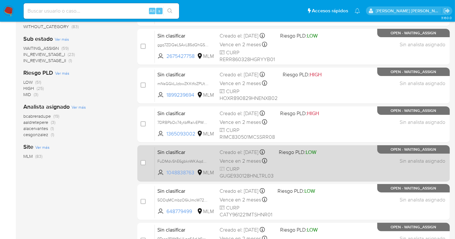
drag, startPoint x: 194, startPoint y: 177, endPoint x: 166, endPoint y: 178, distance: 28.9
click at [166, 177] on span "1048838763 MLM" at bounding box center [185, 172] width 57 height 7
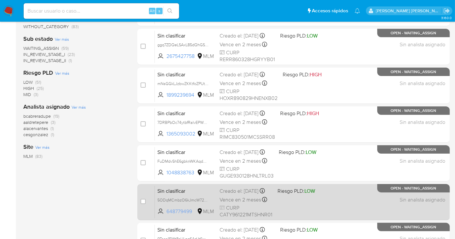
drag, startPoint x: 195, startPoint y: 216, endPoint x: 167, endPoint y: 219, distance: 27.7
click at [167, 215] on span "648779499" at bounding box center [180, 211] width 29 height 7
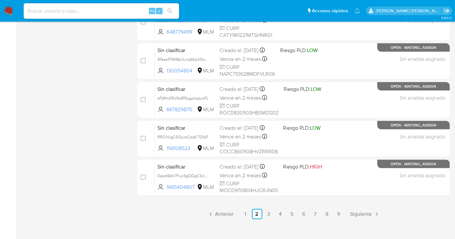
scroll to position [288, 0]
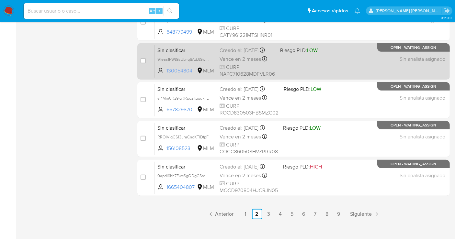
drag, startPoint x: 194, startPoint y: 74, endPoint x: 166, endPoint y: 74, distance: 27.9
click at [166, 74] on span "130054804" at bounding box center [180, 70] width 29 height 7
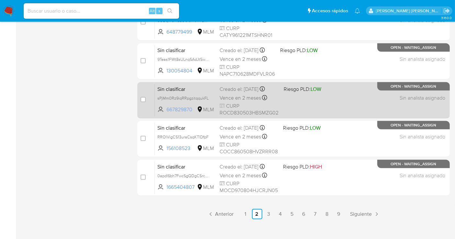
drag, startPoint x: 194, startPoint y: 108, endPoint x: 166, endPoint y: 109, distance: 28.9
click at [166, 109] on span "667829870 MLM" at bounding box center [185, 109] width 57 height 7
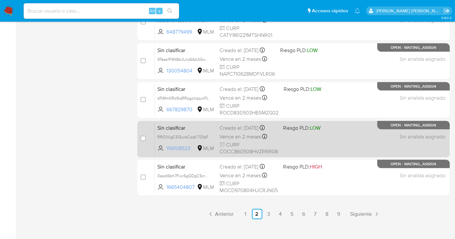
drag, startPoint x: 192, startPoint y: 148, endPoint x: 165, endPoint y: 151, distance: 28.0
click at [165, 151] on span "156108523 MLM" at bounding box center [185, 148] width 57 height 7
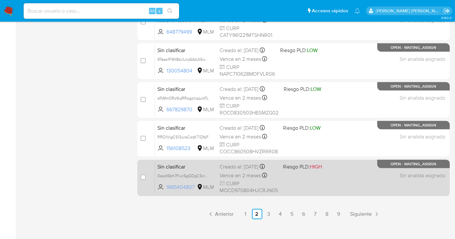
drag, startPoint x: 194, startPoint y: 187, endPoint x: 167, endPoint y: 187, distance: 26.9
click at [167, 187] on span "1665404807 MLM" at bounding box center [185, 187] width 57 height 7
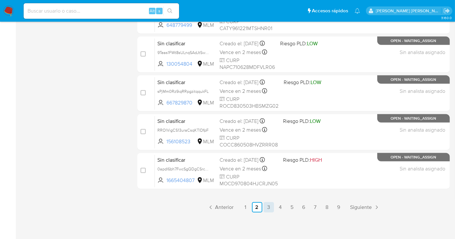
click at [268, 207] on link "3" at bounding box center [269, 207] width 10 height 10
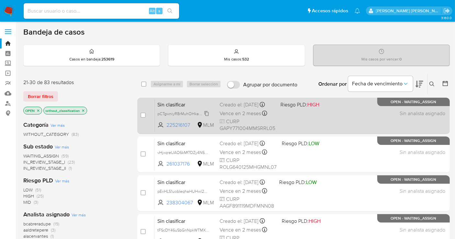
click at [206, 117] on span "pCTgwniyR8rMuhOHkagLxUBD" at bounding box center [185, 113] width 56 height 7
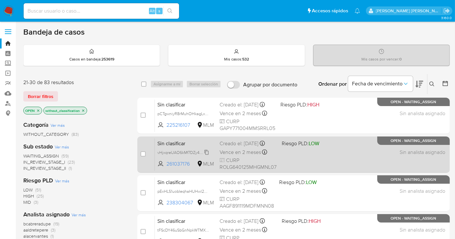
click at [207, 153] on span "vHjxqreUAO6kMf7DZy4N5Pjp" at bounding box center [183, 152] width 53 height 7
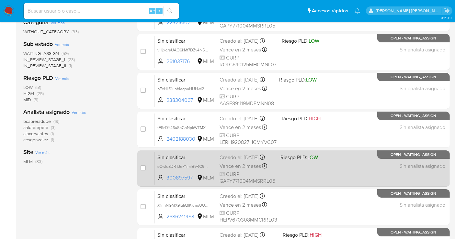
scroll to position [108, 0]
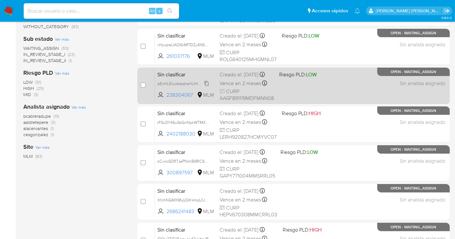
click at [207, 87] on span "pExHLS1uobIeqhaHUHwl2u7Q" at bounding box center [184, 83] width 54 height 7
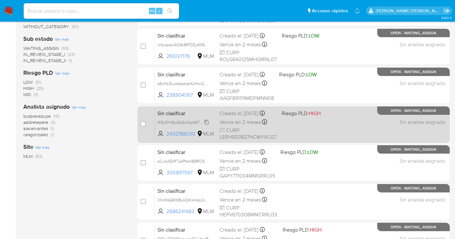
click at [206, 123] on span "tFScDY46uSbGnNpkWTMXlXfW" at bounding box center [185, 122] width 57 height 7
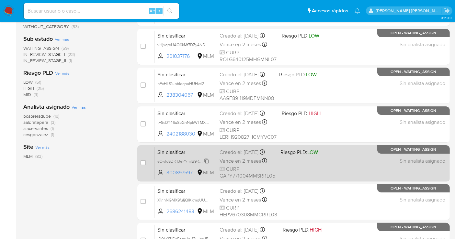
click at [208, 165] on span "sCwIoSDRTJePNmlB9RC953UG" at bounding box center [185, 160] width 57 height 7
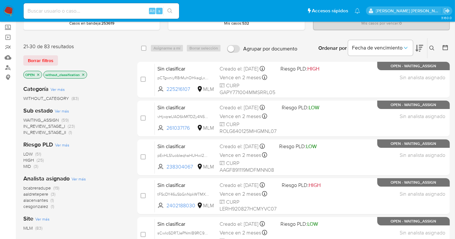
scroll to position [72, 0]
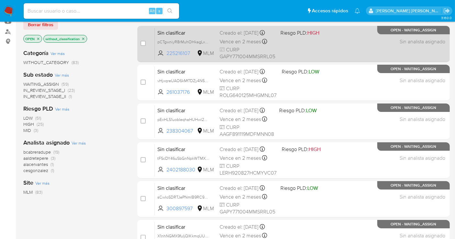
drag, startPoint x: 193, startPoint y: 56, endPoint x: 164, endPoint y: 58, distance: 29.2
click at [164, 57] on span "225216107 MLM" at bounding box center [185, 53] width 57 height 7
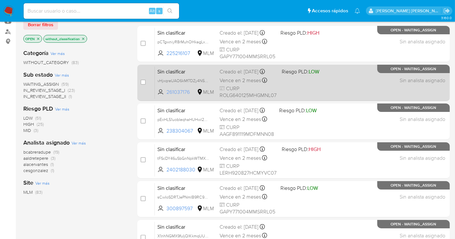
drag, startPoint x: 192, startPoint y: 91, endPoint x: 167, endPoint y: 92, distance: 24.6
click at [167, 92] on span "261037176" at bounding box center [180, 92] width 29 height 7
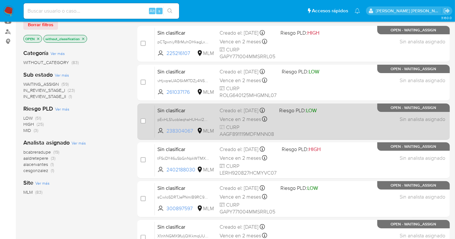
drag, startPoint x: 193, startPoint y: 134, endPoint x: 166, endPoint y: 136, distance: 27.9
click at [166, 135] on span "238304067 MLM" at bounding box center [185, 131] width 57 height 7
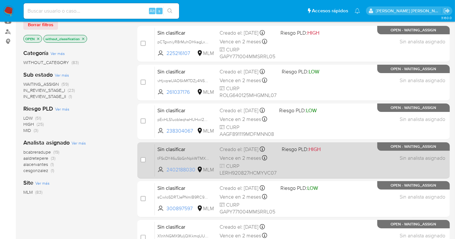
drag, startPoint x: 195, startPoint y: 169, endPoint x: 166, endPoint y: 170, distance: 29.2
click at [166, 170] on span "2402188030 MLM" at bounding box center [185, 169] width 57 height 7
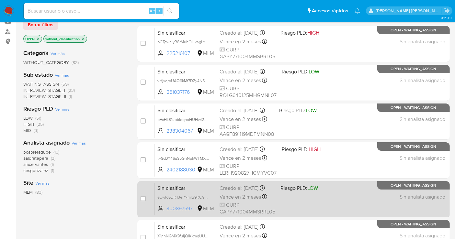
drag, startPoint x: 194, startPoint y: 212, endPoint x: 166, endPoint y: 212, distance: 27.2
click at [166, 212] on span "300897597" at bounding box center [180, 208] width 29 height 7
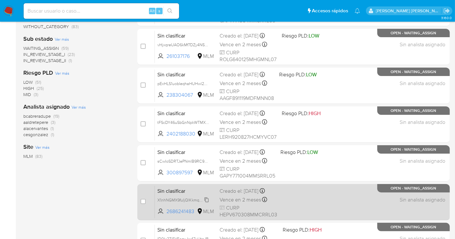
click at [208, 199] on span "X1nhNGMX9fuIjQlKkmqUUdWz" at bounding box center [184, 199] width 55 height 7
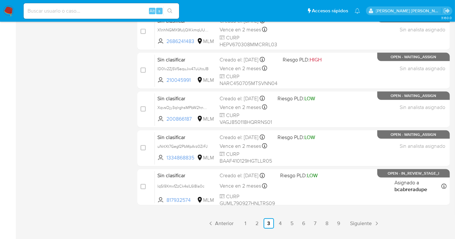
scroll to position [294, 0]
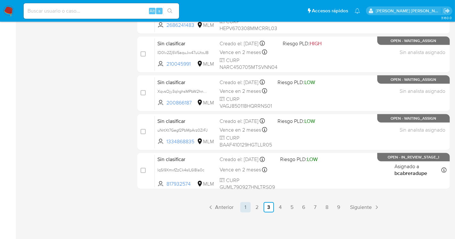
click at [246, 207] on link "1" at bounding box center [245, 207] width 10 height 10
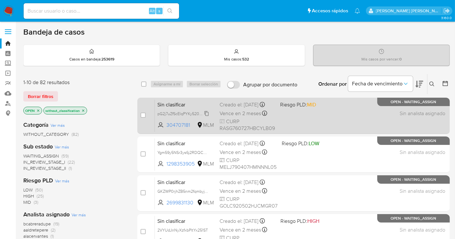
click at [206, 116] on span "pG2j7uZfScElqPYKy520BlLY" at bounding box center [181, 113] width 49 height 7
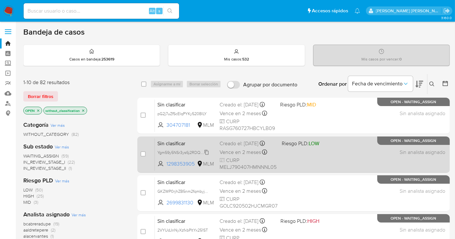
click at [206, 156] on span "Ygm59y5NSr3ys6j2RDQCwBa8" at bounding box center [185, 152] width 56 height 7
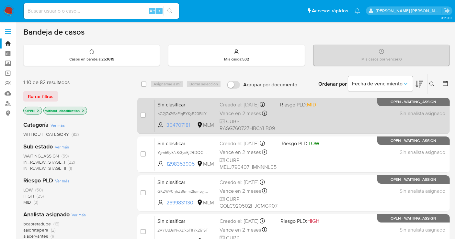
drag, startPoint x: 193, startPoint y: 129, endPoint x: 173, endPoint y: 132, distance: 20.9
click at [167, 129] on span "304707181" at bounding box center [180, 125] width 29 height 7
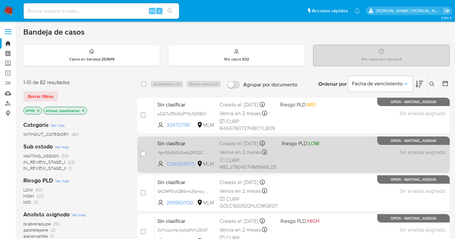
drag, startPoint x: 195, startPoint y: 167, endPoint x: 166, endPoint y: 170, distance: 29.0
click at [166, 168] on span "1298353905" at bounding box center [180, 164] width 29 height 7
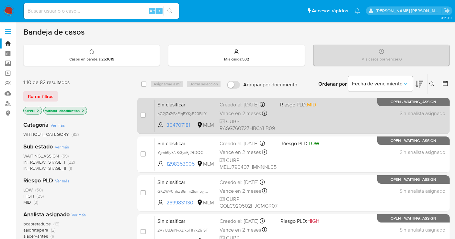
click at [229, 109] on div "Creado el: 18/09/2025 Creado el: 18/09/2025 10:39:57" at bounding box center [247, 104] width 55 height 7
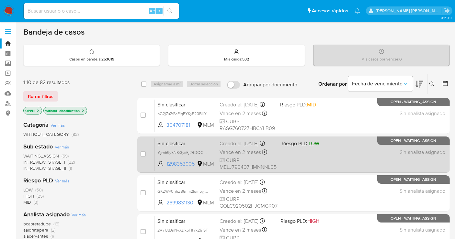
click at [235, 147] on div "Creado el: 18/09/2025 Creado el: 18/09/2025 10:29:31" at bounding box center [248, 143] width 57 height 7
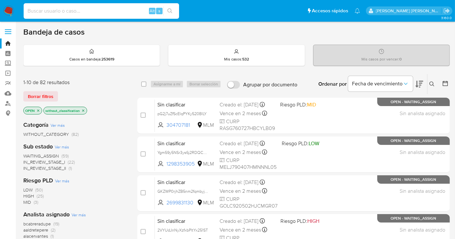
click at [67, 13] on input at bounding box center [101, 11] width 155 height 8
paste input "pExHLS1uobIeqhaHUHwl2u7Q"
type input "pExHLS1uobIeqhaHUHwl2u7Q"
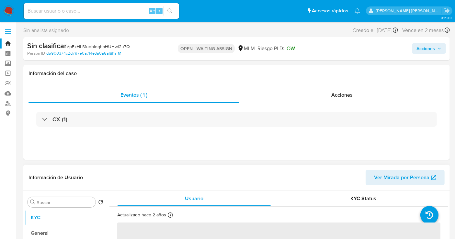
scroll to position [216, 0]
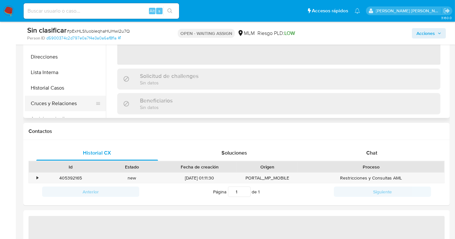
select select "10"
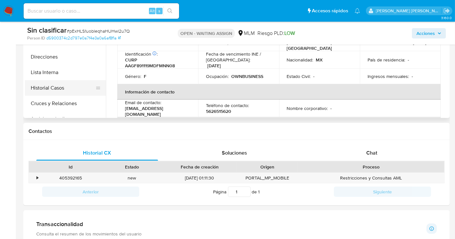
click at [52, 89] on button "Historial Casos" at bounding box center [63, 88] width 76 height 16
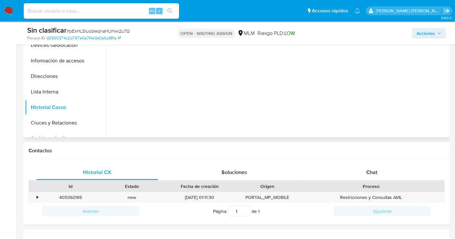
scroll to position [144, 0]
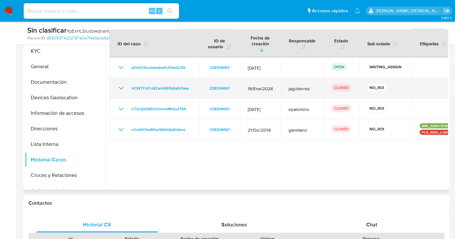
click at [120, 87] on icon "Mostrar/Ocultar" at bounding box center [121, 88] width 5 height 3
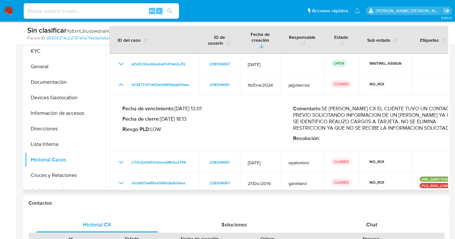
scroll to position [5, 0]
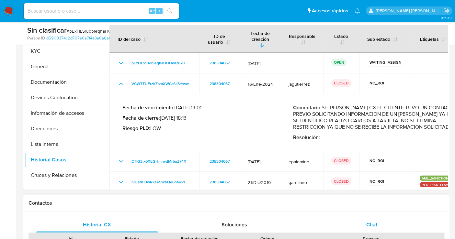
click at [372, 226] on span "Chat" at bounding box center [371, 224] width 11 height 7
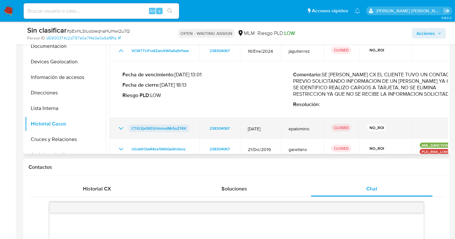
scroll to position [0, 0]
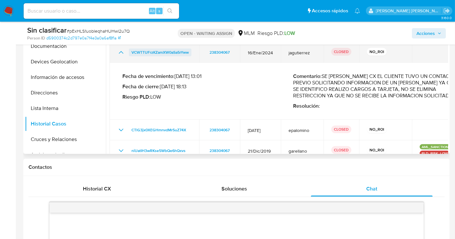
click at [151, 49] on span "VCWTTUFrzKZamXW0aSa5rYww" at bounding box center [160, 53] width 57 height 8
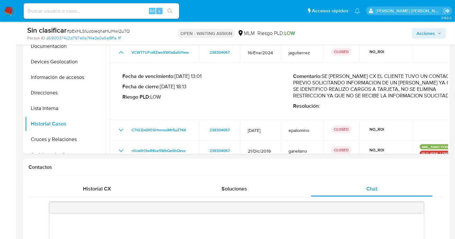
click at [51, 14] on input at bounding box center [101, 11] width 155 height 8
paste input "tFScDY46uSbGnNpkWTMXlXfW"
type input "tFScDY46uSbGnNpkWTMXlXfW"
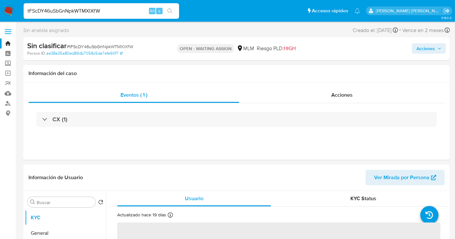
select select "10"
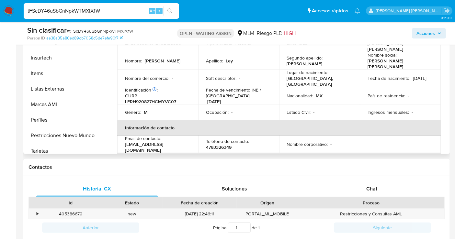
scroll to position [273, 0]
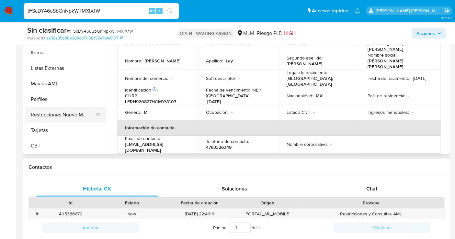
click at [63, 113] on button "Restricciones Nuevo Mundo" at bounding box center [63, 115] width 76 height 16
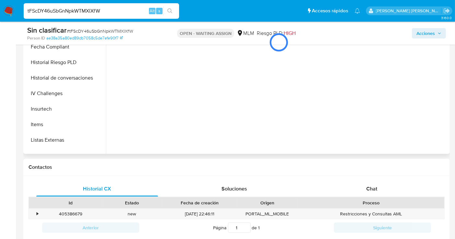
scroll to position [166, 0]
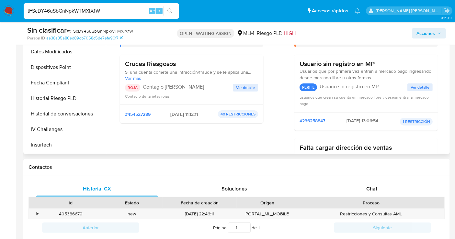
click at [241, 88] on span "Ver detalle" at bounding box center [245, 88] width 19 height 6
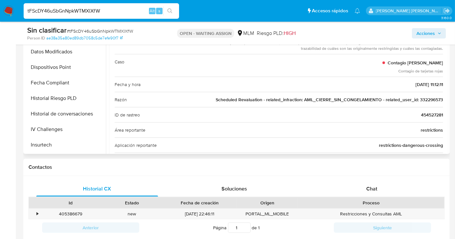
click at [429, 97] on span "Scheduled Revaluation - related_infraction: AML_CIERRE_SIN_CONGELAMIENTO - rela…" at bounding box center [329, 100] width 227 height 6
click at [59, 11] on input "tFScDY46uSbGnNpkWTMXlXfW" at bounding box center [101, 11] width 155 height 8
paste input "sCwIoSDRTJePNmlB9RC953UG"
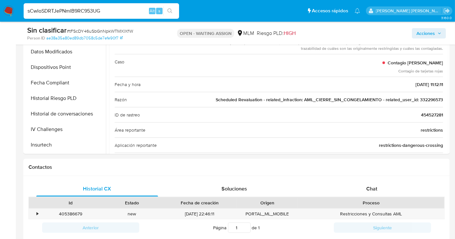
type input "sCwIoSDRTJePNmlB9RC953UG"
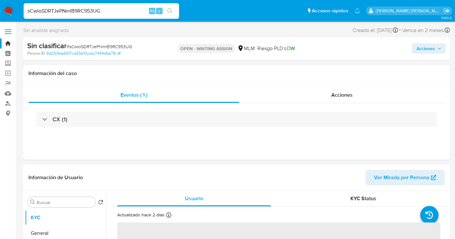
select select "10"
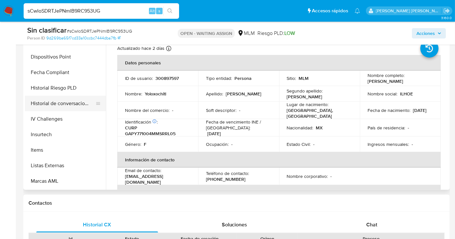
scroll to position [273, 0]
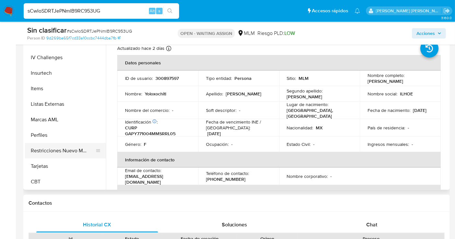
click at [48, 153] on button "Restricciones Nuevo Mundo" at bounding box center [63, 151] width 76 height 16
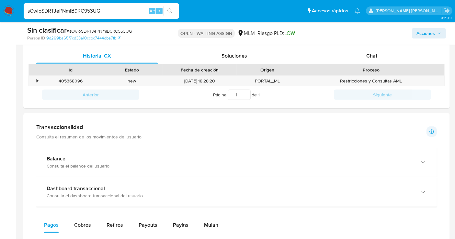
scroll to position [324, 0]
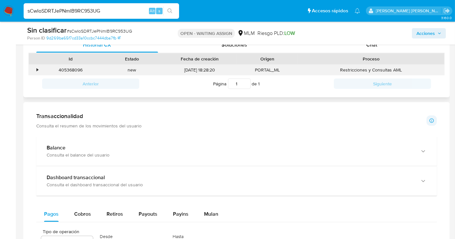
click at [39, 67] on div "•" at bounding box center [34, 70] width 11 height 11
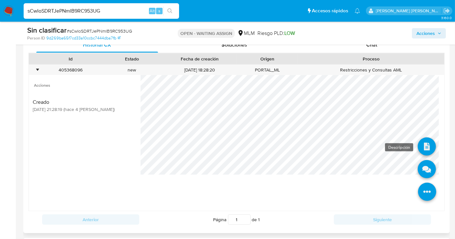
click at [422, 147] on icon at bounding box center [427, 147] width 18 height 18
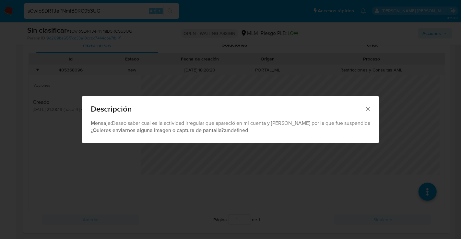
click at [364, 108] on icon "Cerrar" at bounding box center [367, 109] width 6 height 6
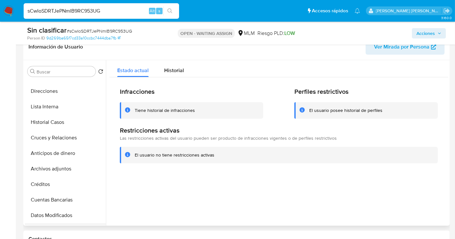
scroll to position [57, 0]
click at [48, 140] on button "Historial Casos" at bounding box center [63, 139] width 76 height 16
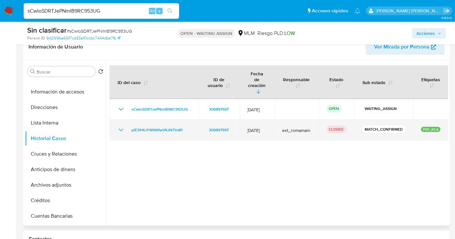
click at [122, 129] on icon "Mostrar/Ocultar" at bounding box center [121, 130] width 5 height 3
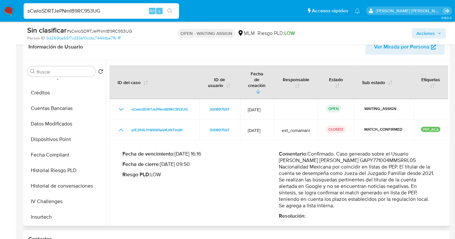
scroll to position [93, 0]
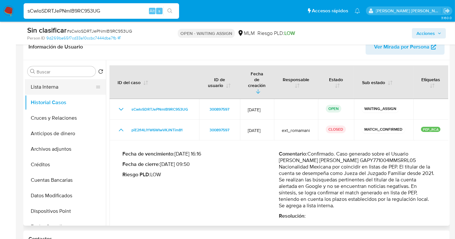
click at [38, 85] on button "Lista Interna" at bounding box center [63, 87] width 76 height 16
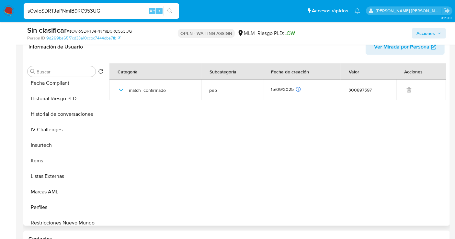
scroll to position [273, 0]
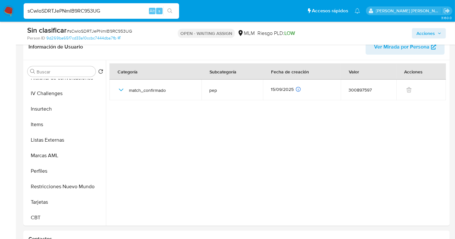
click at [16, 13] on nav "Pausado Ver notificaciones sCwIoSDRTJePNmlB9RC953UG Alt s Accesos rápidos Presi…" at bounding box center [227, 11] width 455 height 22
click at [9, 10] on img at bounding box center [8, 11] width 11 height 11
click at [9, 8] on img at bounding box center [8, 11] width 11 height 11
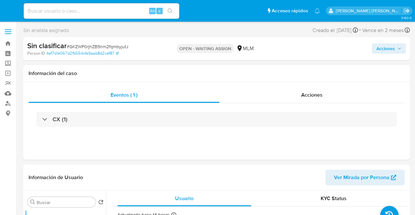
select select "10"
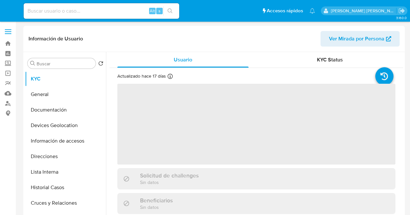
select select "10"
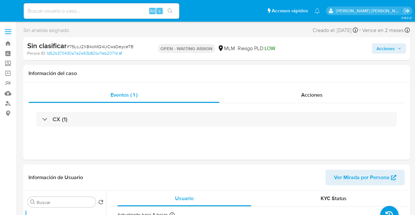
select select "10"
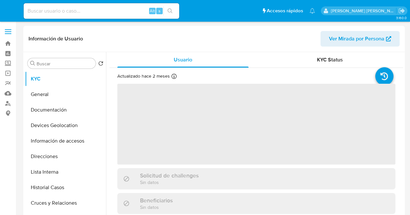
select select "10"
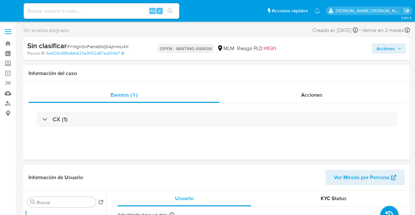
select select "10"
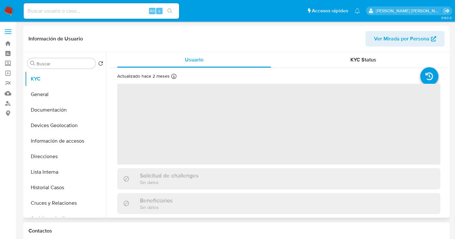
select select "10"
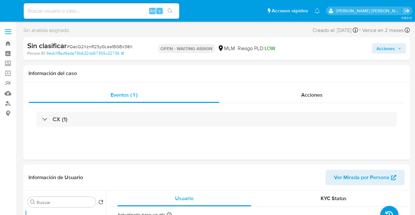
select select "10"
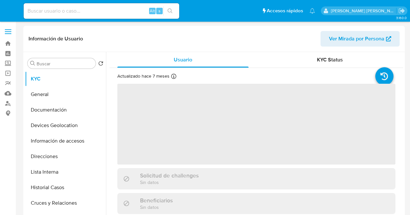
select select "10"
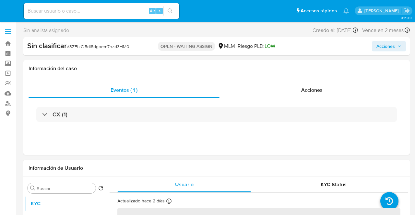
select select "10"
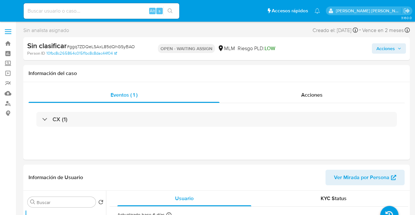
select select "10"
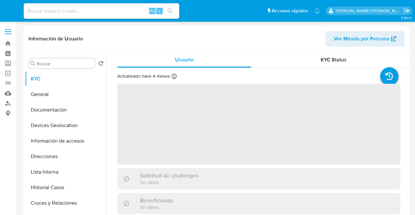
select select "10"
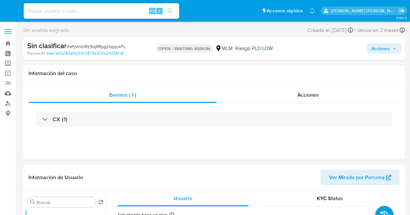
select select "10"
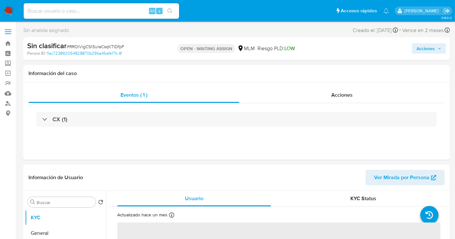
select select "10"
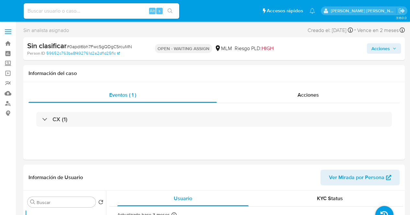
select select "10"
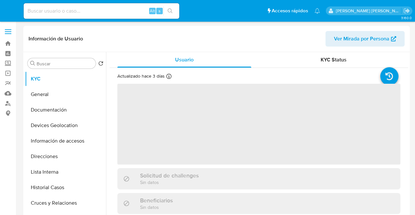
select select "10"
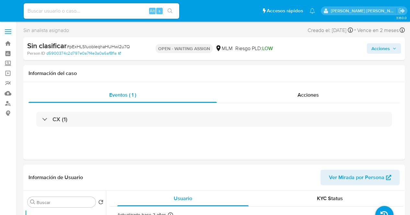
select select "10"
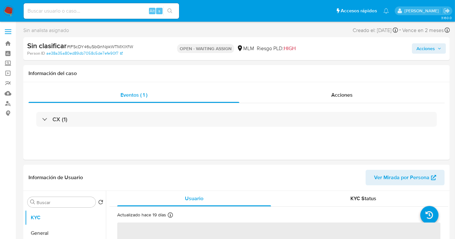
select select "10"
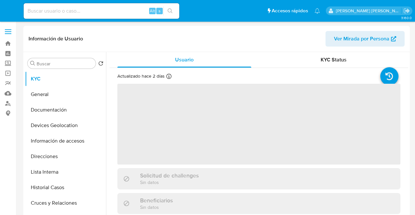
select select "10"
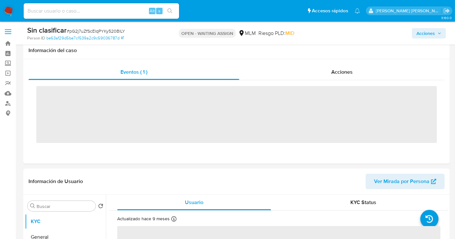
scroll to position [216, 0]
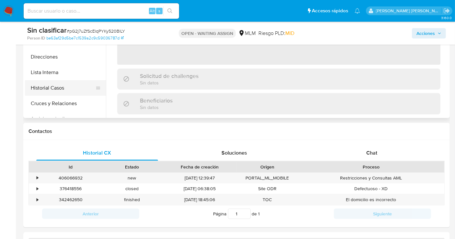
select select "10"
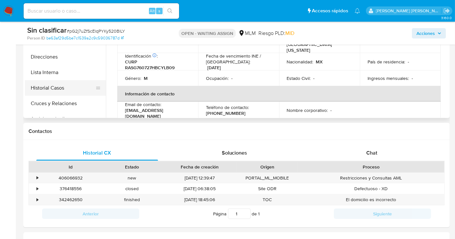
click at [49, 91] on button "Historial Casos" at bounding box center [63, 88] width 76 height 16
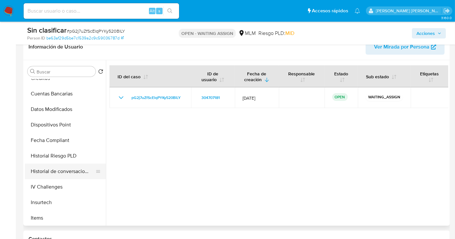
scroll to position [273, 0]
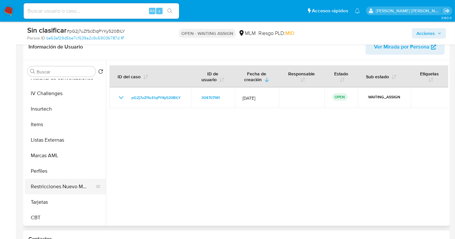
click at [61, 186] on button "Restricciones Nuevo Mundo" at bounding box center [63, 187] width 76 height 16
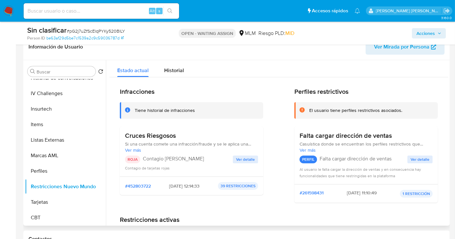
click at [243, 160] on span "Ver detalle" at bounding box center [245, 159] width 19 height 6
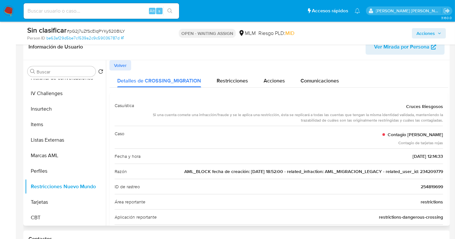
click at [424, 171] on span "AML_BLOCK fecha de creación: 14/04/2021 18:52:00 - related_infraction: AML_MIGR…" at bounding box center [313, 171] width 259 height 6
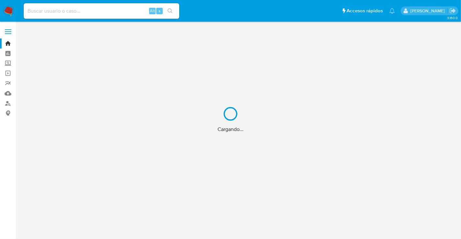
click at [47, 11] on div "Cargando..." at bounding box center [230, 119] width 461 height 239
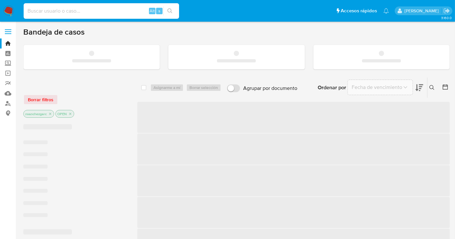
click at [39, 12] on input at bounding box center [101, 11] width 155 height 8
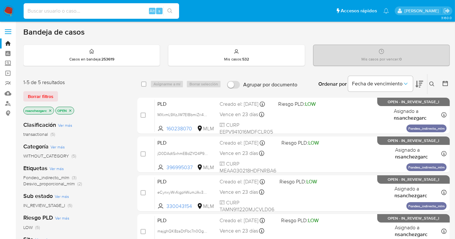
paste input "234209779"
type input "234209779"
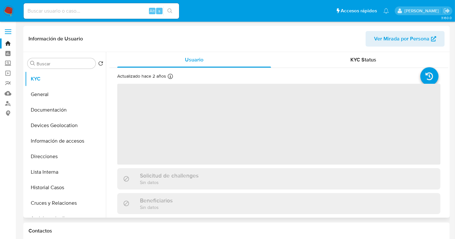
select select "10"
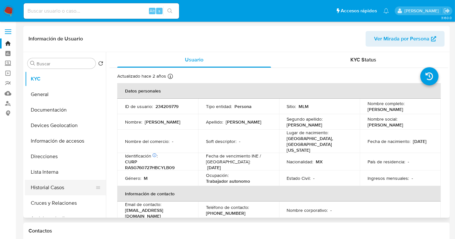
click at [47, 184] on button "Historial Casos" at bounding box center [63, 188] width 76 height 16
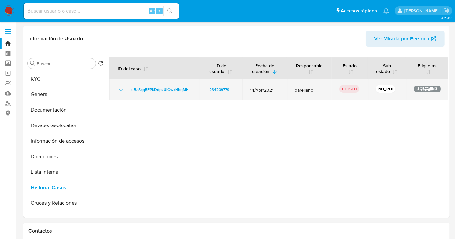
click at [120, 90] on icon "Mostrar/Ocultar" at bounding box center [121, 90] width 8 height 8
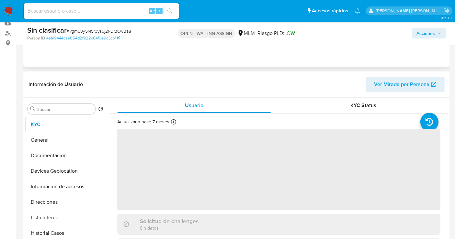
scroll to position [72, 0]
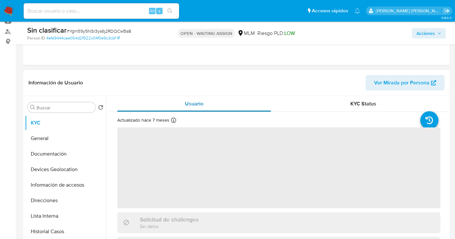
select select "10"
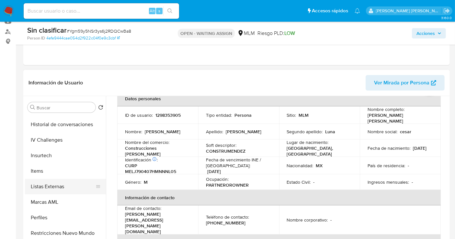
scroll to position [273, 0]
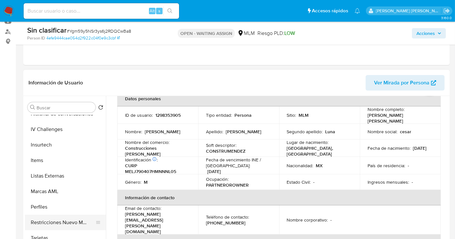
click at [53, 224] on button "Restricciones Nuevo Mundo" at bounding box center [63, 223] width 76 height 16
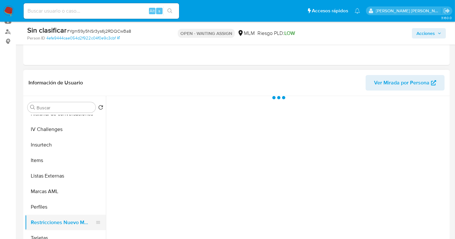
scroll to position [0, 0]
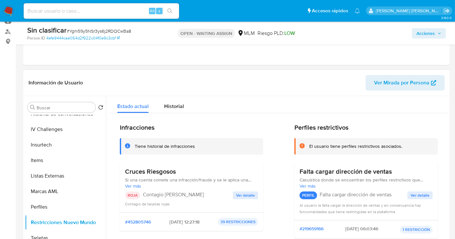
click at [245, 198] on span "Ver detalle" at bounding box center [245, 195] width 19 height 6
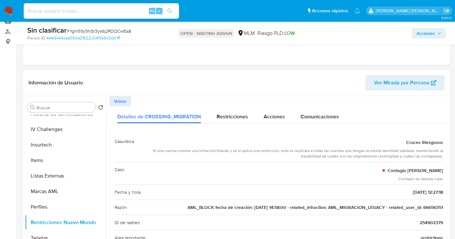
click at [432, 207] on span "AML_BLOCK fecha de creación: 15/08/2022 14:58:00 - related_infraction: AML_MIGR…" at bounding box center [316, 207] width 256 height 6
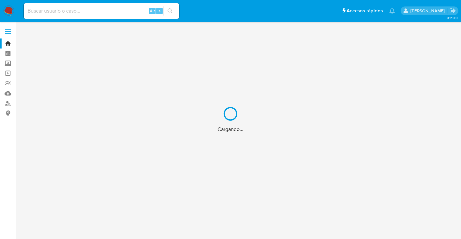
click at [77, 9] on div "Cargando..." at bounding box center [230, 119] width 461 height 239
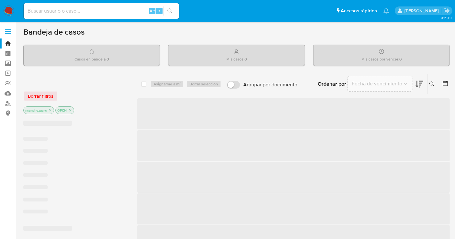
drag, startPoint x: 65, startPoint y: 15, endPoint x: 57, endPoint y: 10, distance: 9.7
click at [63, 14] on div "Alt s" at bounding box center [101, 11] width 155 height 16
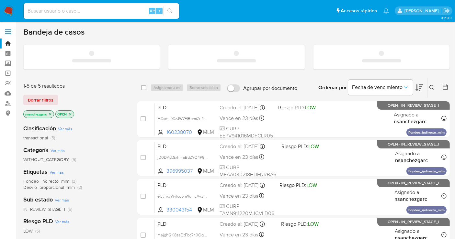
click at [57, 10] on input at bounding box center [101, 11] width 155 height 8
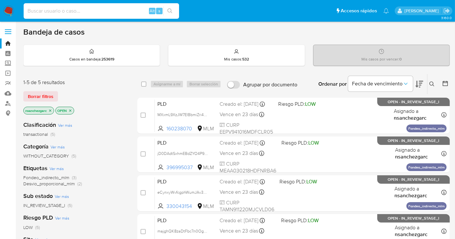
paste input "66656351"
type input "66656351"
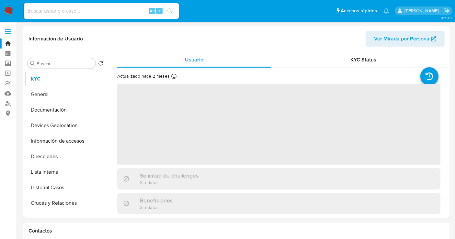
select select "10"
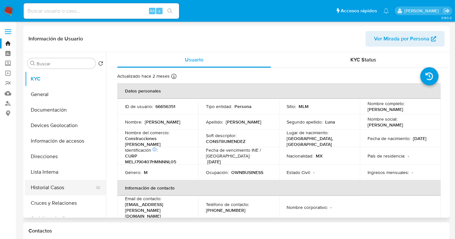
click at [46, 189] on button "Historial Casos" at bounding box center [63, 188] width 76 height 16
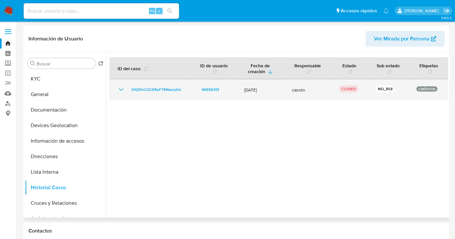
click at [121, 86] on icon "Mostrar/Ocultar" at bounding box center [121, 90] width 8 height 8
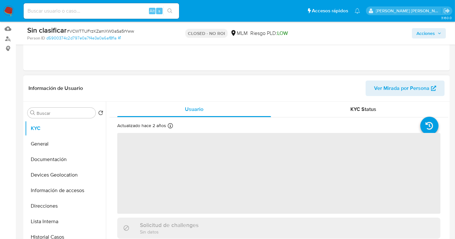
scroll to position [180, 0]
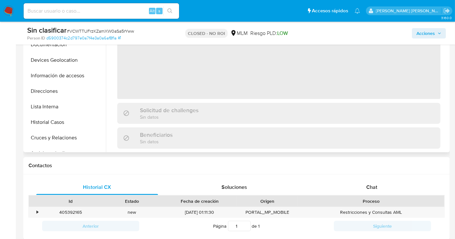
select select "10"
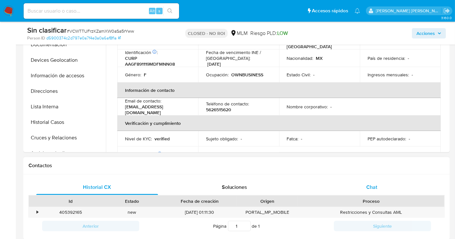
click at [370, 187] on span "Chat" at bounding box center [371, 187] width 11 height 7
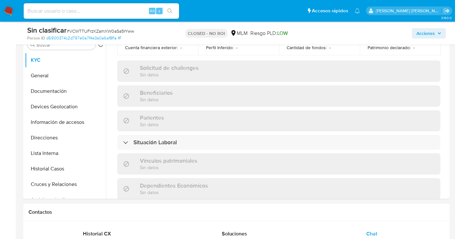
scroll to position [180, 0]
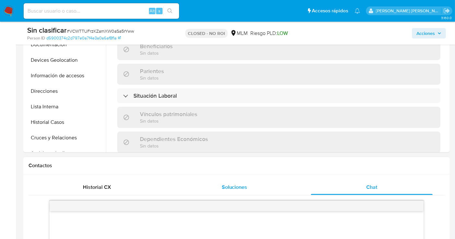
click at [234, 191] on div "Soluciones" at bounding box center [235, 188] width 122 height 16
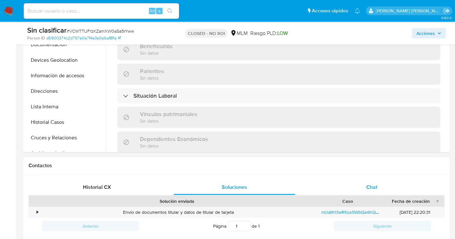
click at [375, 187] on span "Chat" at bounding box center [371, 187] width 11 height 7
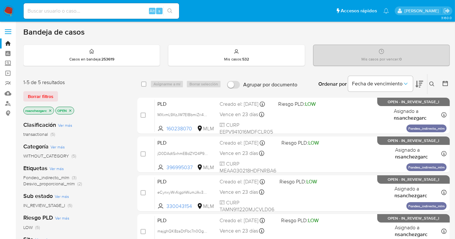
click at [433, 87] on button at bounding box center [433, 84] width 11 height 8
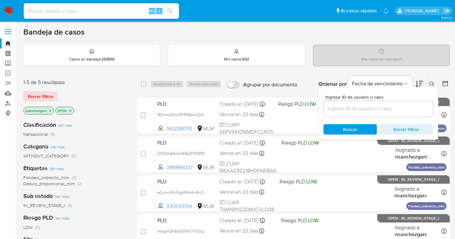
click at [432, 84] on icon at bounding box center [432, 84] width 5 height 5
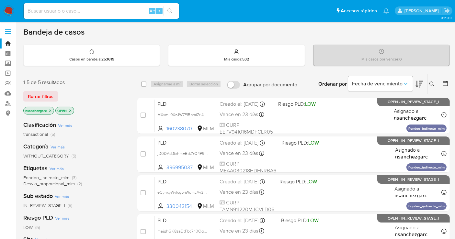
click at [431, 82] on icon at bounding box center [432, 84] width 5 height 5
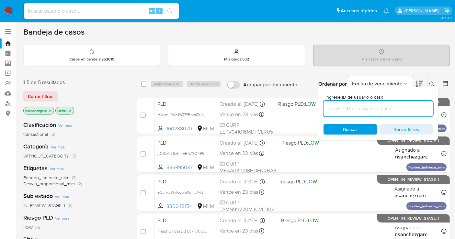
click at [363, 107] on input at bounding box center [378, 109] width 109 height 8
type input "332296573"
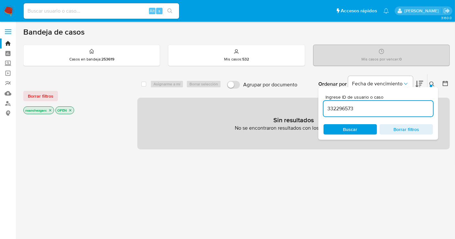
click at [72, 11] on input at bounding box center [101, 11] width 155 height 8
paste input "332296573"
type input "332296573"
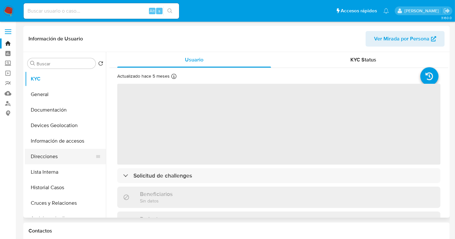
scroll to position [36, 0]
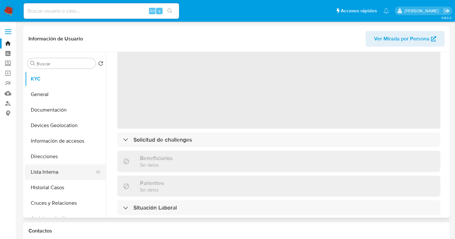
select select "10"
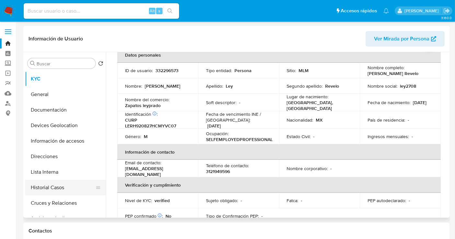
click at [53, 188] on button "Historial Casos" at bounding box center [63, 188] width 76 height 16
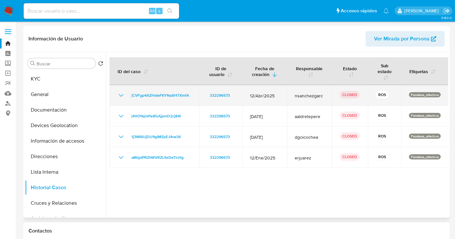
click at [122, 94] on icon "Mostrar/Ocultar" at bounding box center [121, 96] width 8 height 8
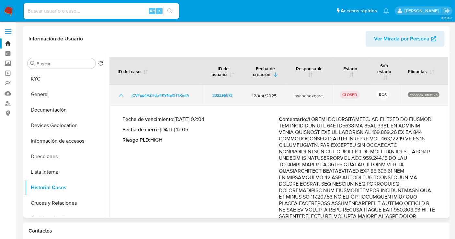
click at [122, 94] on icon "Mostrar/Ocultar" at bounding box center [121, 96] width 8 height 8
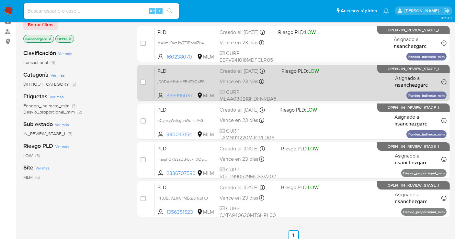
scroll to position [36, 0]
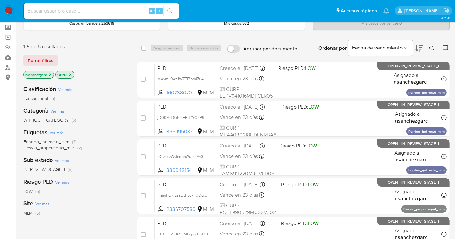
click at [52, 75] on icon "close-filter" at bounding box center [50, 75] width 4 height 4
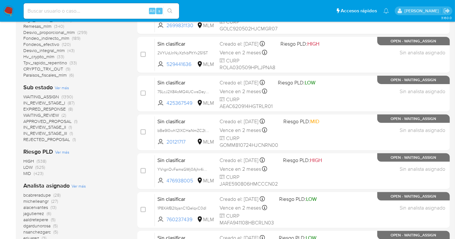
scroll to position [252, 0]
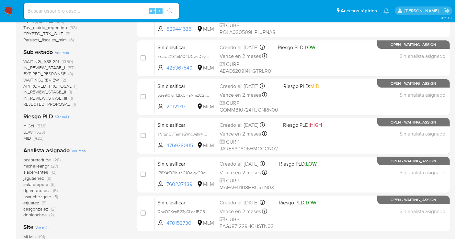
click at [41, 183] on span "aaldretepere" at bounding box center [35, 184] width 25 height 6
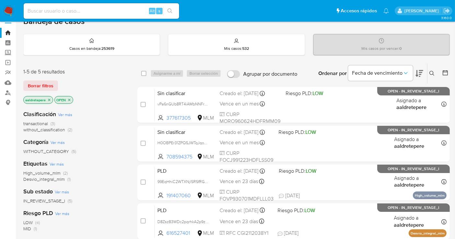
scroll to position [47, 0]
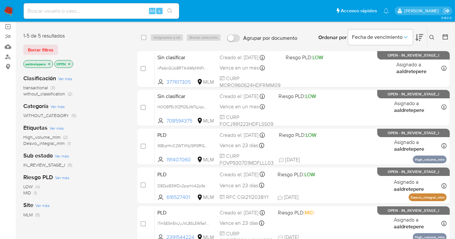
click at [49, 63] on icon "close-filter" at bounding box center [49, 64] width 2 height 2
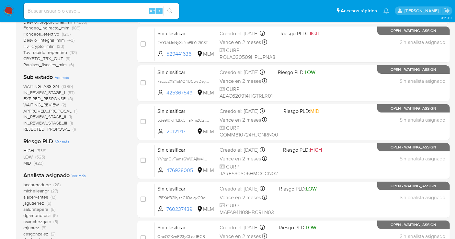
scroll to position [299, 0]
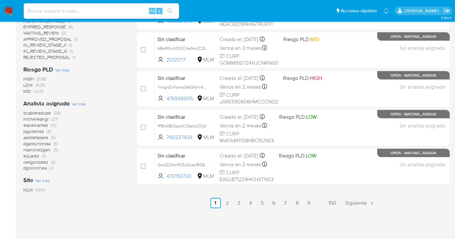
click at [33, 131] on span "jagutierrez" at bounding box center [33, 131] width 21 height 6
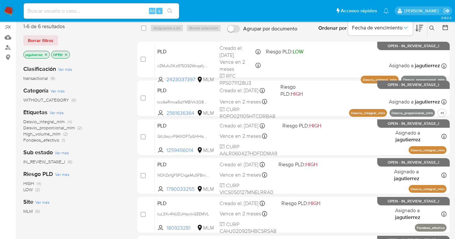
scroll to position [47, 0]
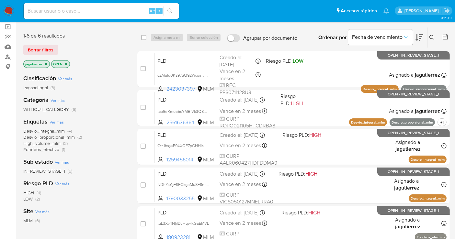
click at [45, 63] on icon "close-filter" at bounding box center [46, 64] width 4 height 4
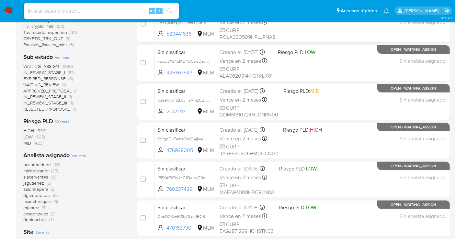
scroll to position [263, 0]
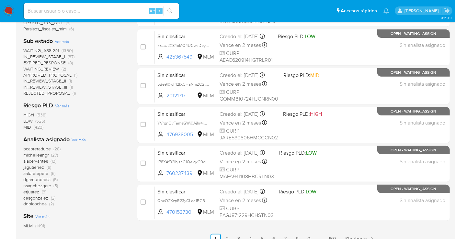
click at [28, 192] on span "erjuarez" at bounding box center [31, 192] width 16 height 6
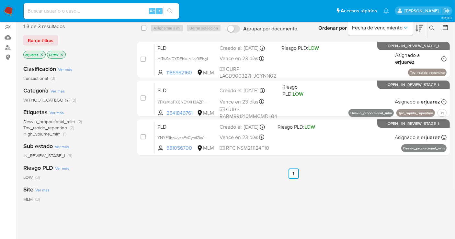
scroll to position [47, 0]
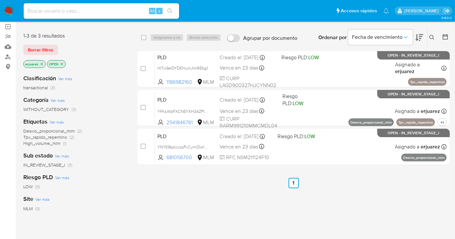
click at [42, 62] on icon "close-filter" at bounding box center [42, 64] width 4 height 4
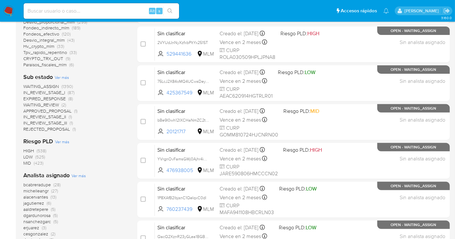
scroll to position [263, 0]
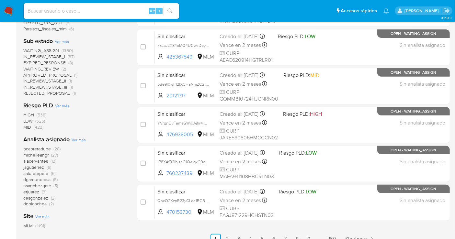
click at [38, 162] on span "alacervantes" at bounding box center [35, 161] width 25 height 6
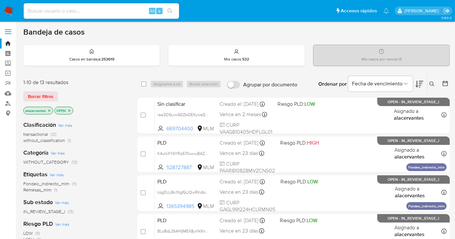
click at [49, 110] on icon "close-filter" at bounding box center [49, 110] width 2 height 2
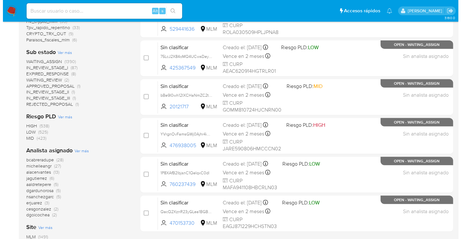
scroll to position [288, 0]
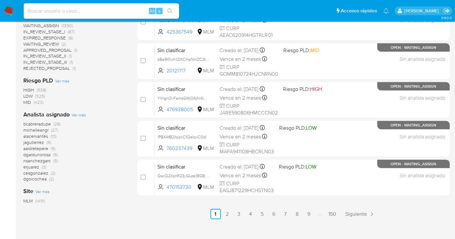
click at [78, 116] on span "Ver más" at bounding box center [79, 115] width 14 height 6
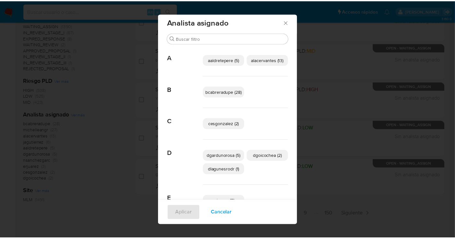
scroll to position [0, 0]
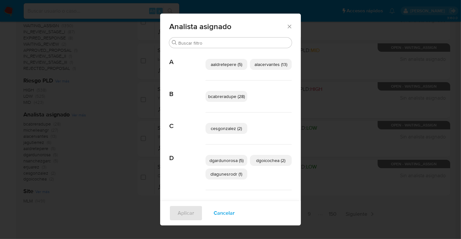
click at [288, 28] on icon "Cerrar" at bounding box center [289, 26] width 6 height 6
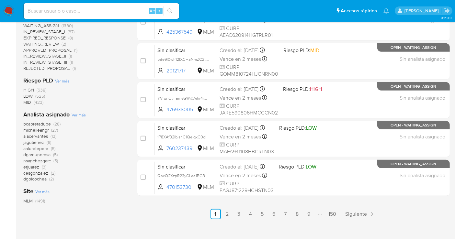
click at [31, 143] on span "jagutierrez" at bounding box center [33, 142] width 21 height 6
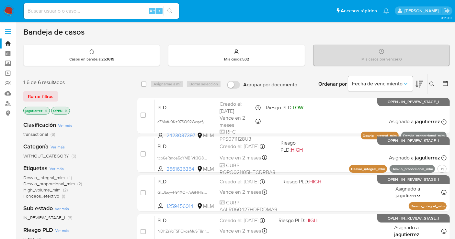
click at [46, 110] on icon "close-filter" at bounding box center [46, 111] width 4 height 4
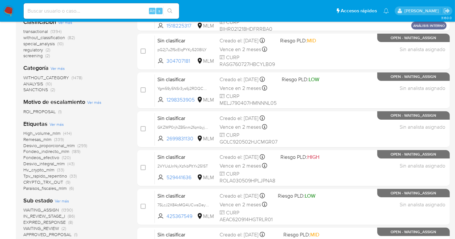
scroll to position [108, 0]
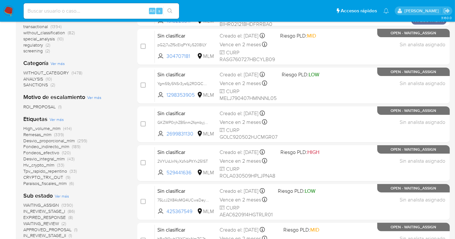
click at [8, 11] on img at bounding box center [8, 11] width 11 height 11
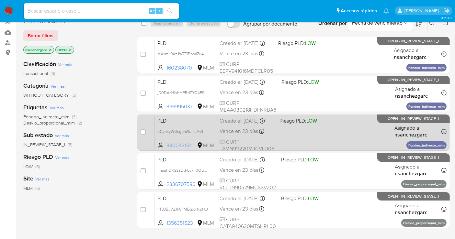
scroll to position [72, 0]
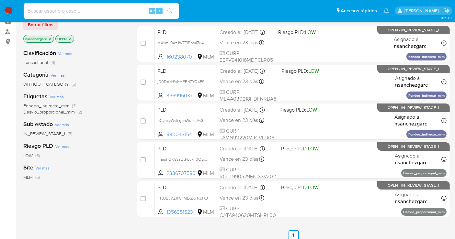
click at [108, 11] on input at bounding box center [101, 11] width 155 height 8
paste input "1760964674"
type input "1760964674"
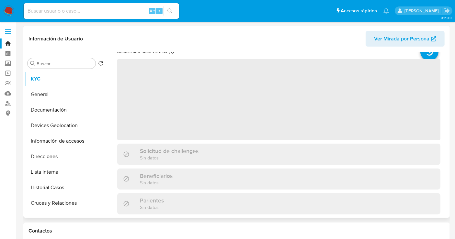
scroll to position [36, 0]
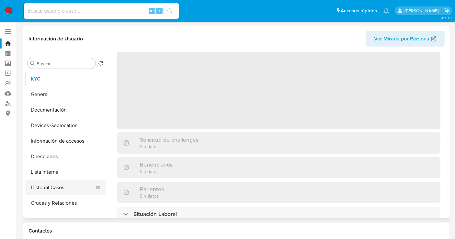
click at [52, 187] on button "Historial Casos" at bounding box center [63, 188] width 76 height 16
select select "10"
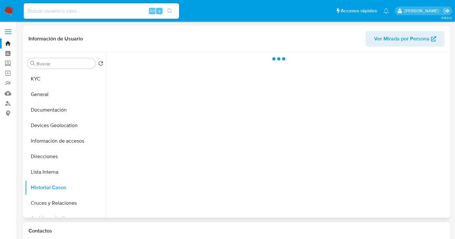
scroll to position [0, 0]
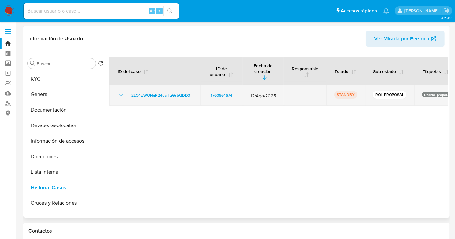
click at [120, 94] on icon "Mostrar/Ocultar" at bounding box center [121, 95] width 5 height 3
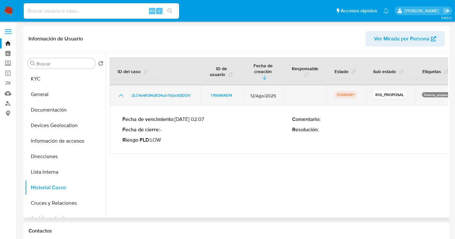
click at [120, 94] on icon "Mostrar/Ocultar" at bounding box center [121, 95] width 5 height 3
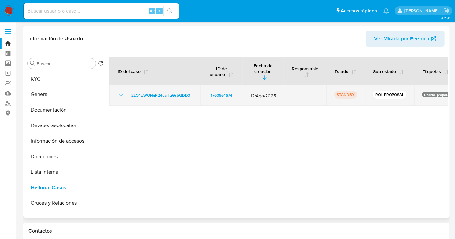
click at [121, 92] on icon "Mostrar/Ocultar" at bounding box center [121, 96] width 8 height 8
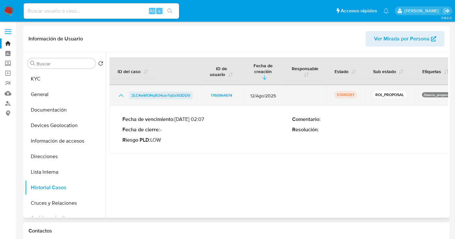
click at [168, 92] on span "2LC4wWONqR24usrTqGs5QDD0" at bounding box center [161, 96] width 59 height 8
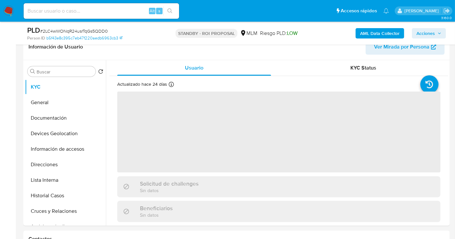
select select "10"
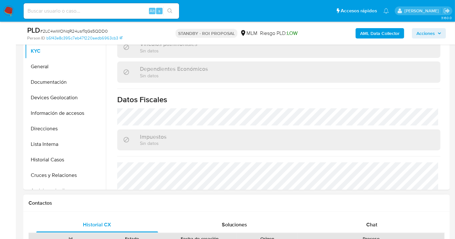
scroll to position [409, 0]
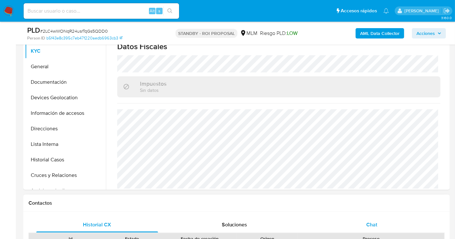
click at [375, 224] on span "Chat" at bounding box center [371, 224] width 11 height 7
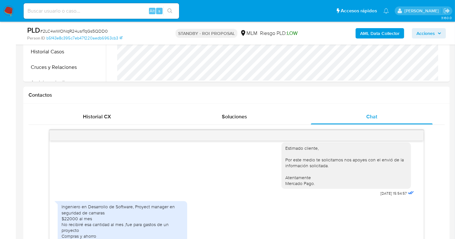
scroll to position [252, 0]
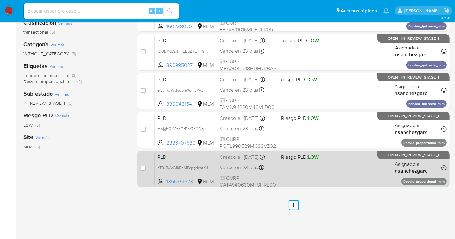
scroll to position [108, 0]
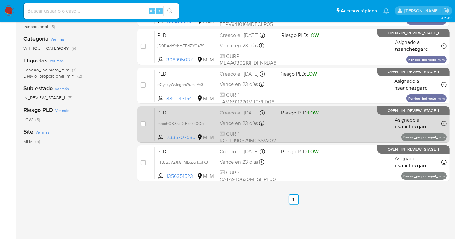
click at [230, 116] on div "Creado el: 12/08/2025 Creado el: 12/08/2025 02:06:51" at bounding box center [248, 112] width 56 height 7
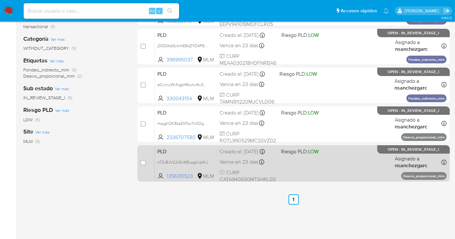
click at [236, 149] on div "Creado el: 12/08/2025 Creado el: 12/08/2025 02:04:39" at bounding box center [248, 151] width 56 height 7
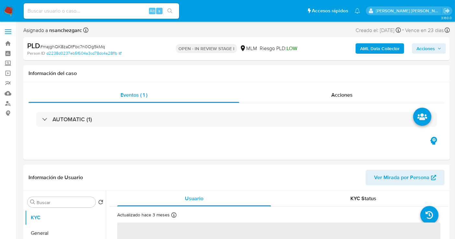
select select "10"
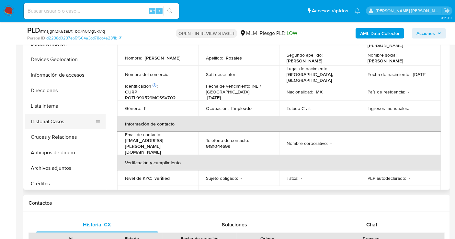
scroll to position [72, 0]
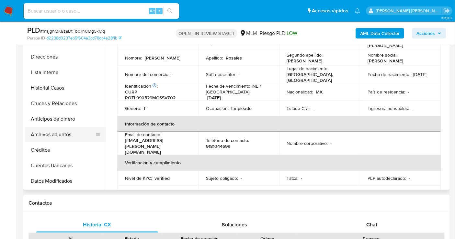
click at [52, 133] on button "Archivos adjuntos" at bounding box center [63, 135] width 76 height 16
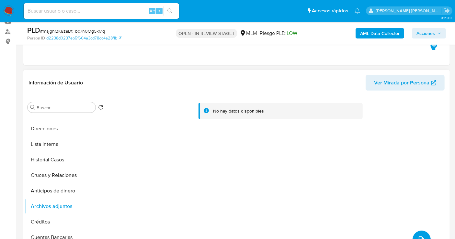
click at [417, 233] on button "upload-file" at bounding box center [422, 240] width 18 height 18
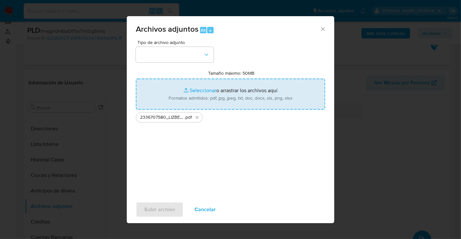
type input "C:\fakepath\2336707580_LIZBETH ROSALES TOVAR_AGO25.xlsx"
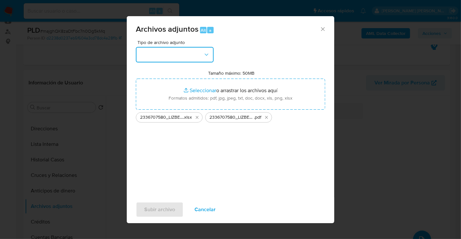
click at [171, 57] on button "button" at bounding box center [175, 55] width 78 height 16
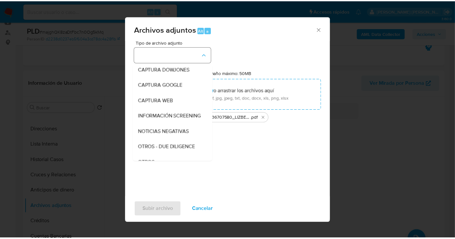
scroll to position [33, 0]
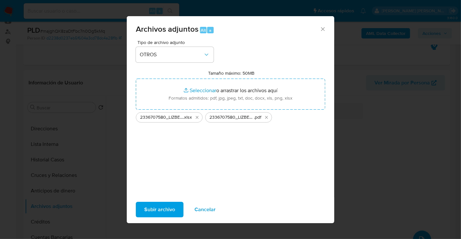
click at [158, 209] on span "Subir archivo" at bounding box center [159, 210] width 31 height 14
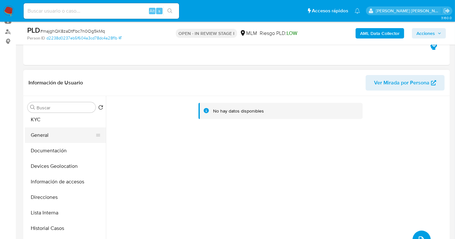
scroll to position [0, 0]
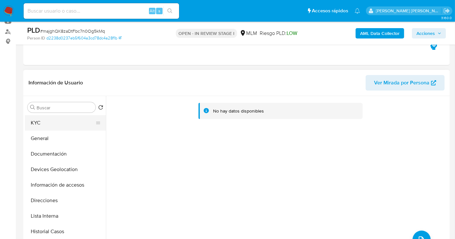
click at [35, 124] on button "KYC" at bounding box center [63, 123] width 76 height 16
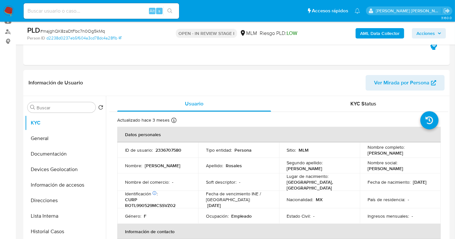
click at [431, 36] on span "Acciones" at bounding box center [426, 33] width 18 height 10
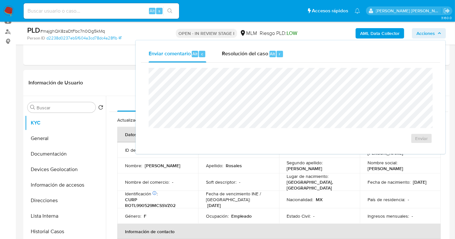
drag, startPoint x: 232, startPoint y: 54, endPoint x: 233, endPoint y: 67, distance: 13.0
click at [233, 54] on span "Resolución del caso" at bounding box center [245, 53] width 46 height 7
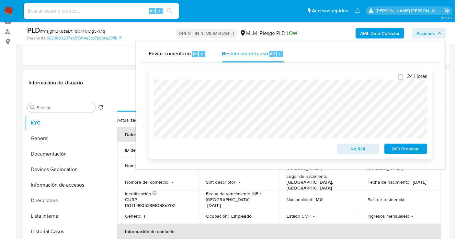
click at [404, 145] on span "ROI Proposal" at bounding box center [406, 148] width 34 height 9
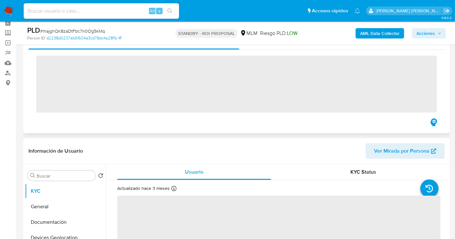
scroll to position [108, 0]
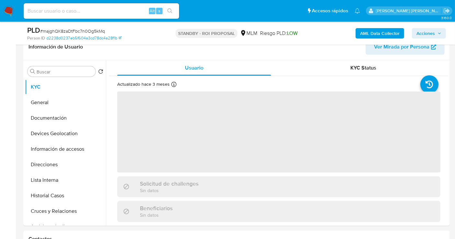
select select "10"
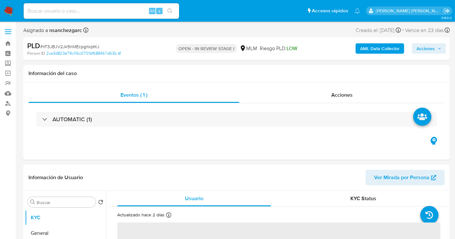
select select "10"
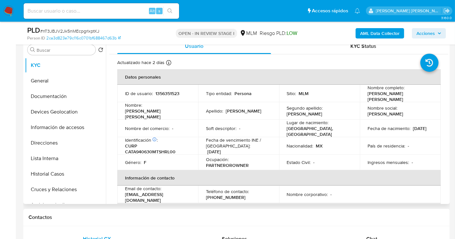
scroll to position [108, 0]
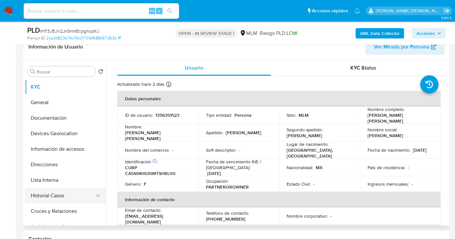
click at [45, 192] on button "Historial Casos" at bounding box center [63, 196] width 76 height 16
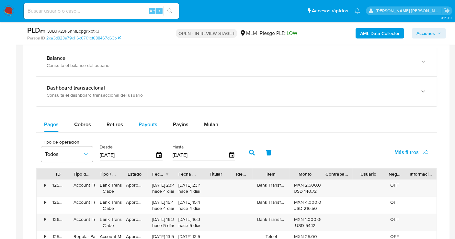
scroll to position [396, 0]
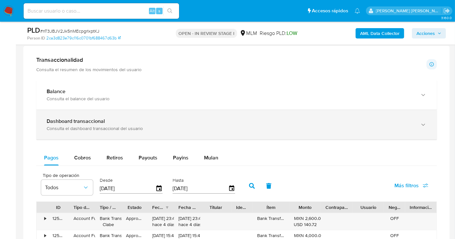
click at [61, 119] on b "Dashboard transaccional" at bounding box center [76, 121] width 58 height 7
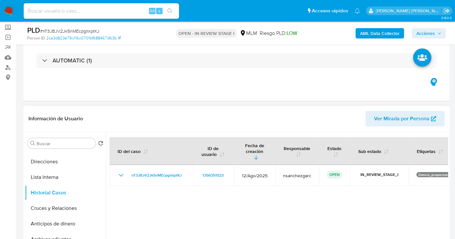
scroll to position [108, 0]
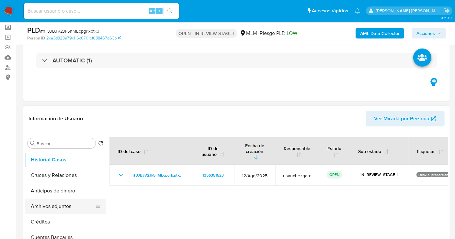
click at [54, 206] on button "Archivos adjuntos" at bounding box center [63, 207] width 76 height 16
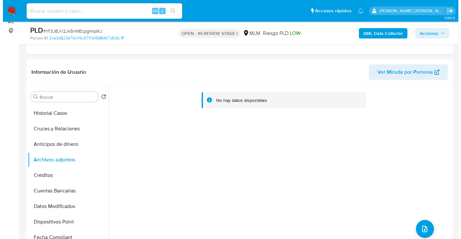
scroll to position [72, 0]
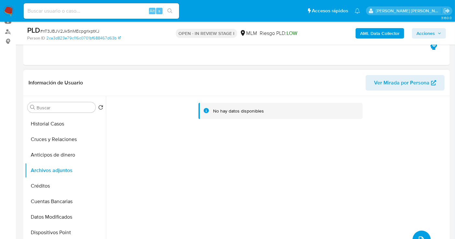
click at [418, 235] on button "upload-file" at bounding box center [422, 240] width 18 height 18
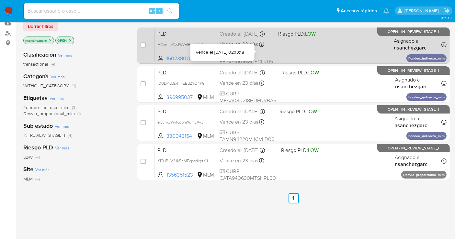
scroll to position [72, 0]
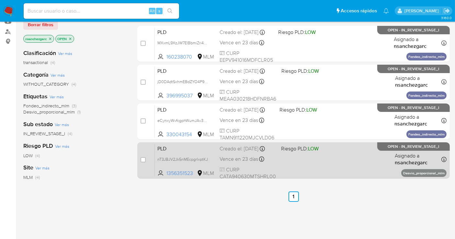
click at [238, 153] on div "Creado el: [DATE] Creado el: [DATE] 02:04:39" at bounding box center [248, 148] width 56 height 7
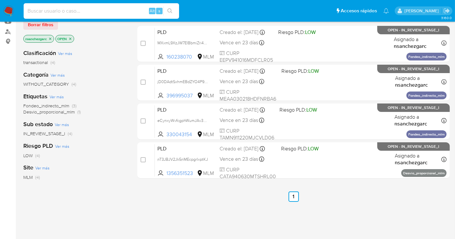
click at [104, 13] on input at bounding box center [101, 11] width 155 height 8
paste input "8WQHXGjfB5LsayNHikJkqohf"
type input "8WQHXGjfB5LsayNHikJkqohf"
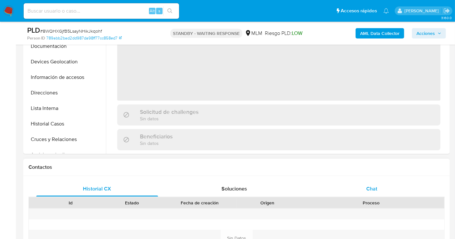
select select "10"
click at [368, 189] on span "Chat" at bounding box center [371, 188] width 11 height 7
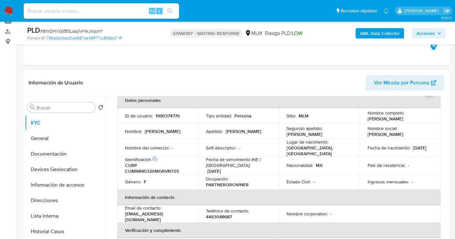
scroll to position [72, 0]
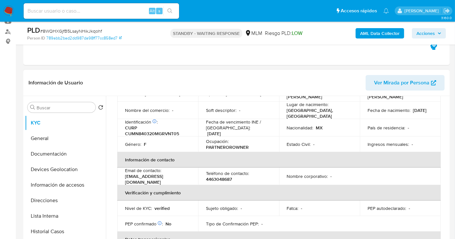
click at [221, 182] on td "Teléfono de contacto : 4463048687" at bounding box center [238, 176] width 81 height 17
click at [218, 177] on p "4463048687" at bounding box center [219, 180] width 26 height 6
copy p "4463048687"
click at [151, 179] on p "marianatividadcuevasmontellano@gmail.com" at bounding box center [156, 180] width 63 height 12
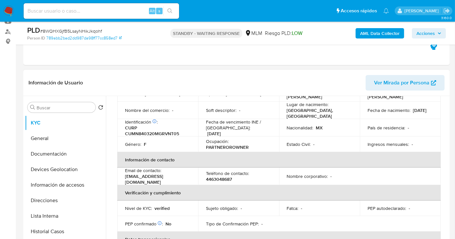
click at [151, 179] on p "marianatividadcuevasmontellano@gmail.com" at bounding box center [156, 180] width 63 height 12
copy p "marianatividadcuevasmontellano"
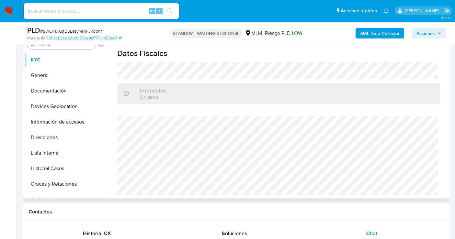
scroll to position [144, 0]
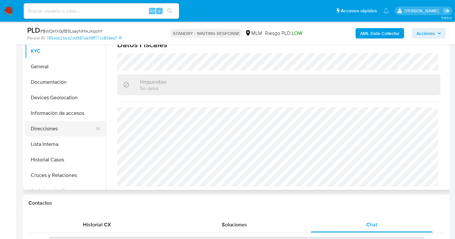
click at [38, 135] on button "Direcciones" at bounding box center [63, 129] width 76 height 16
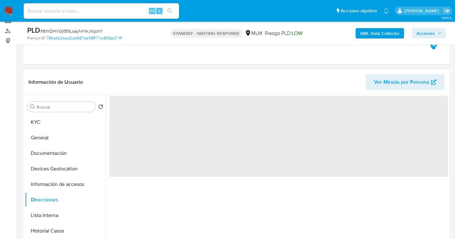
scroll to position [72, 0]
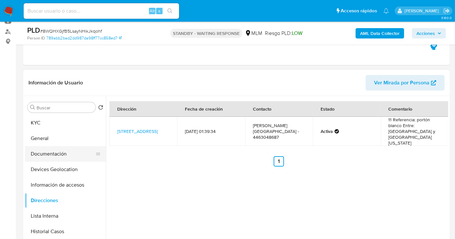
click at [58, 156] on button "Documentación" at bounding box center [63, 154] width 76 height 16
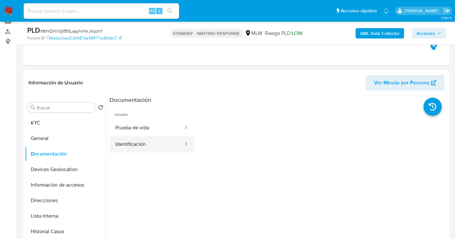
click at [132, 146] on button "Identificación" at bounding box center [146, 144] width 75 height 17
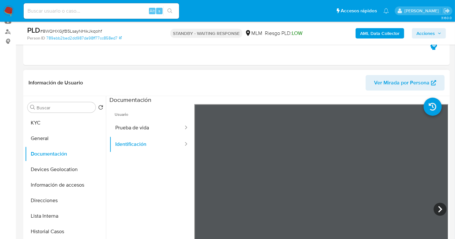
scroll to position [0, 0]
click at [138, 130] on button "Prueba de vida" at bounding box center [146, 128] width 75 height 17
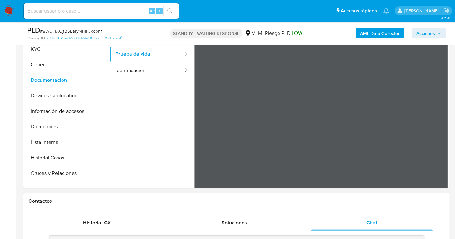
scroll to position [144, 0]
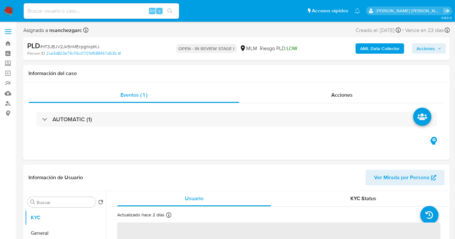
select select "10"
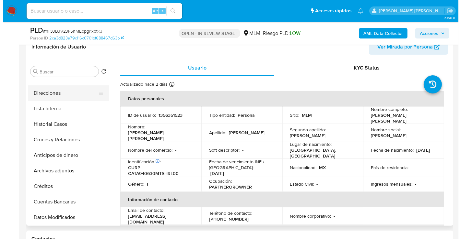
scroll to position [72, 0]
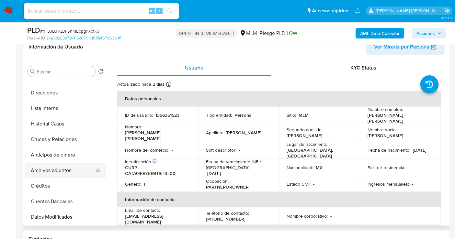
click at [62, 171] on button "Archivos adjuntos" at bounding box center [63, 171] width 76 height 16
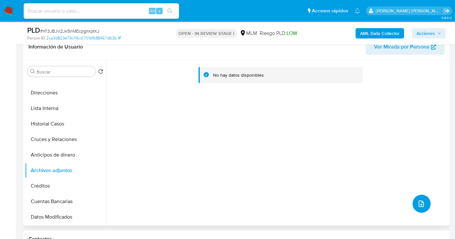
click at [418, 202] on icon "upload-file" at bounding box center [422, 204] width 8 height 8
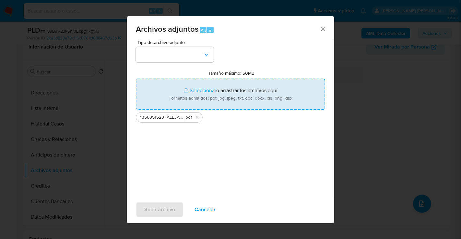
type input "C:\fakepath\1356351523_ALEJANDRA EDITH CHAVERO TREJO_AGO25.xlsx"
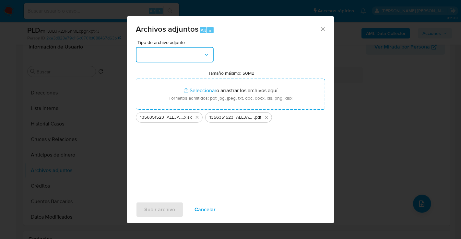
click at [189, 54] on button "button" at bounding box center [175, 55] width 78 height 16
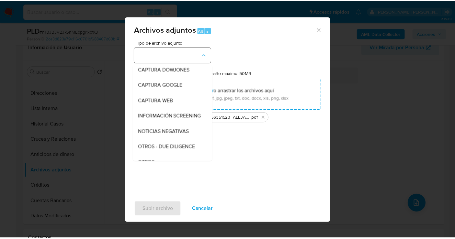
scroll to position [33, 0]
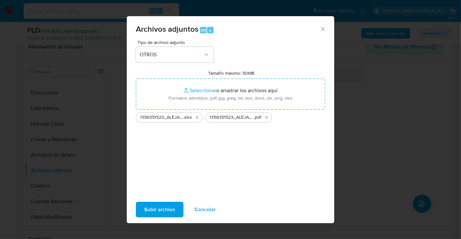
click at [160, 213] on span "Subir archivo" at bounding box center [159, 210] width 31 height 14
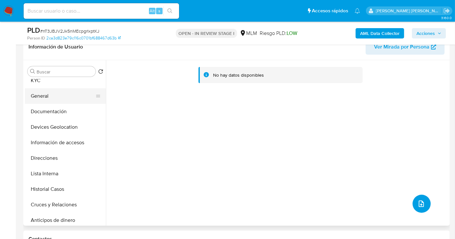
scroll to position [0, 0]
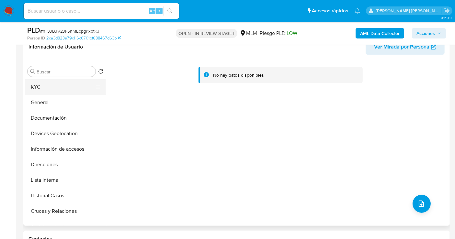
click at [36, 88] on button "KYC" at bounding box center [63, 87] width 76 height 16
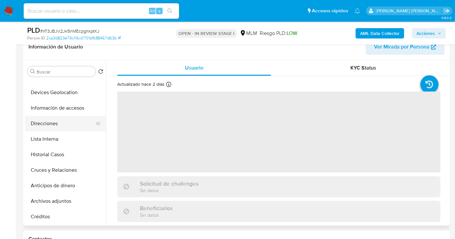
scroll to position [72, 0]
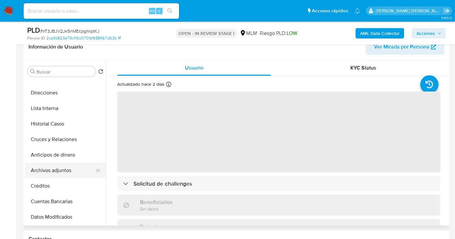
click at [47, 169] on button "Archivos adjuntos" at bounding box center [63, 171] width 76 height 16
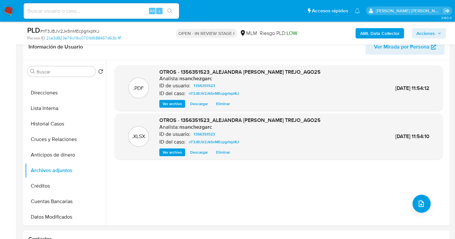
click at [427, 34] on span "Acciones" at bounding box center [426, 33] width 18 height 10
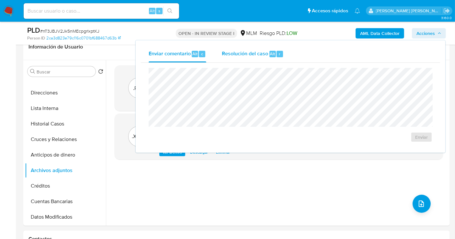
drag, startPoint x: 234, startPoint y: 54, endPoint x: 237, endPoint y: 63, distance: 9.4
click at [235, 54] on span "Resolución del caso" at bounding box center [245, 53] width 46 height 7
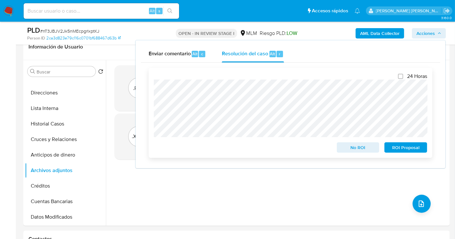
click at [349, 150] on span "No ROI" at bounding box center [358, 147] width 34 height 9
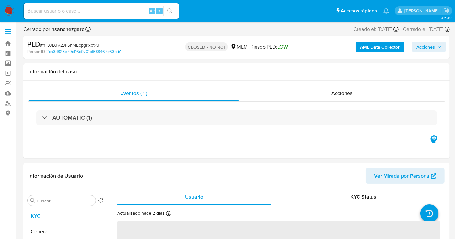
select select "10"
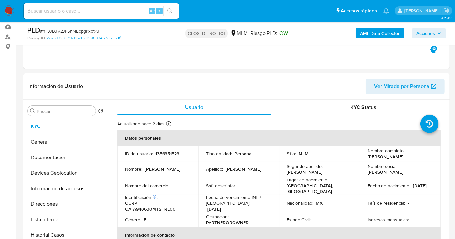
scroll to position [72, 0]
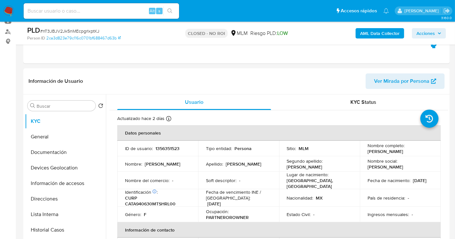
click at [89, 9] on input at bounding box center [101, 11] width 155 height 8
paste input "zSBNX05Cw7qSaMsTCqJgDPga"
type input "zSBNX05Cw7qSaMsTCqJgDPga"
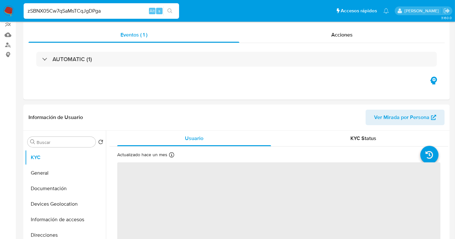
select select "10"
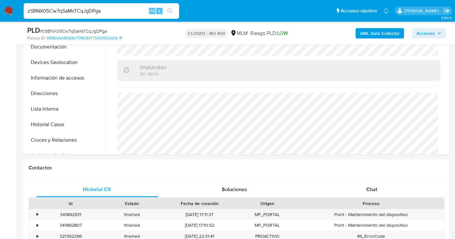
scroll to position [252, 0]
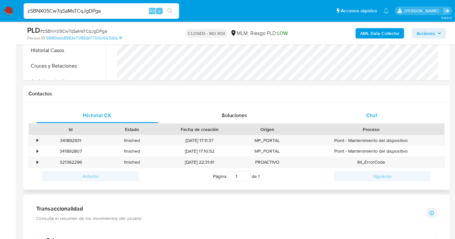
click at [367, 119] on div "Chat" at bounding box center [372, 116] width 122 height 16
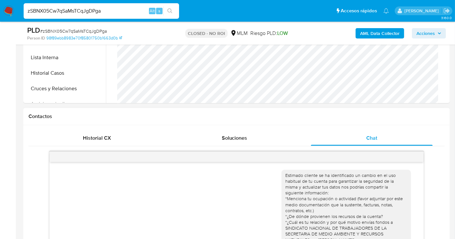
scroll to position [216, 0]
